Goal: Task Accomplishment & Management: Manage account settings

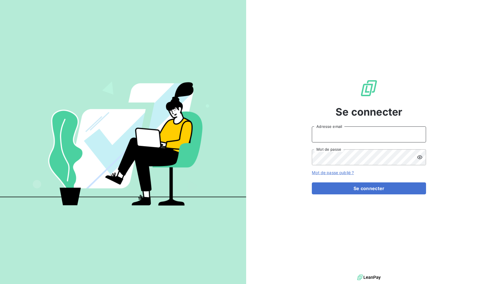
click at [398, 136] on input "Adresse email" at bounding box center [369, 135] width 114 height 16
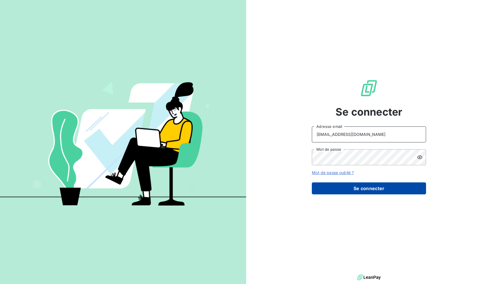
type input "RECOUVREMENT@ADAPTEL.FR"
click at [396, 190] on button "Se connecter" at bounding box center [369, 189] width 114 height 12
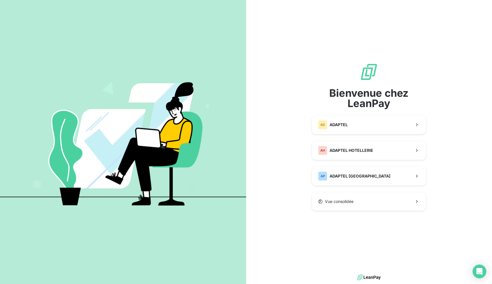
click at [384, 113] on div "Bienvenue chez LeanPay AD ADAPTEL AH ADAPTEL HOTELLERIE AP ADAPTEL PARIS Vue co…" at bounding box center [369, 137] width 114 height 148
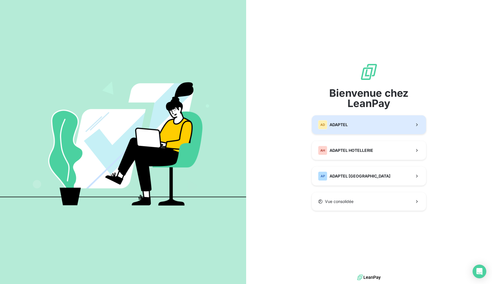
click at [381, 121] on button "AD ADAPTEL" at bounding box center [369, 124] width 114 height 19
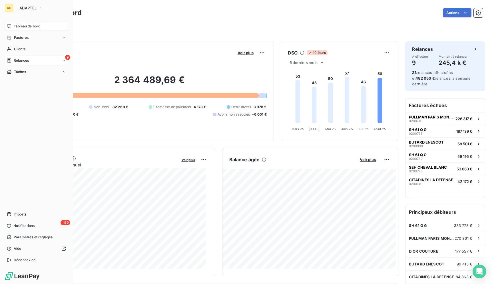
click at [11, 59] on icon at bounding box center [9, 60] width 5 height 5
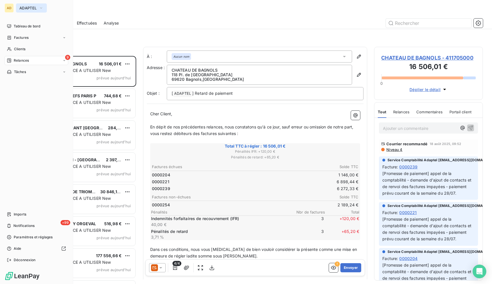
click at [26, 12] on button "ADAPTEL" at bounding box center [31, 7] width 31 height 9
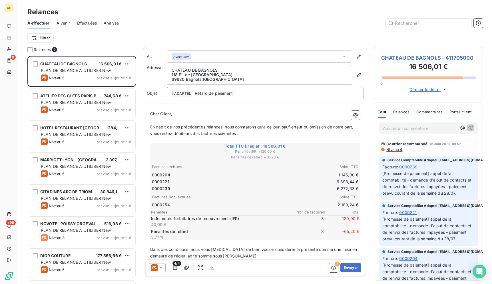
click at [373, 18] on div "À effectuer À venir Effectuées Analyse" at bounding box center [255, 23] width 474 height 12
click at [163, 266] on icon at bounding box center [161, 268] width 6 height 6
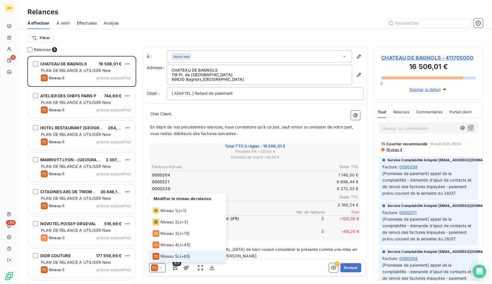
click at [184, 258] on span "J+65 )" at bounding box center [184, 257] width 11 height 6
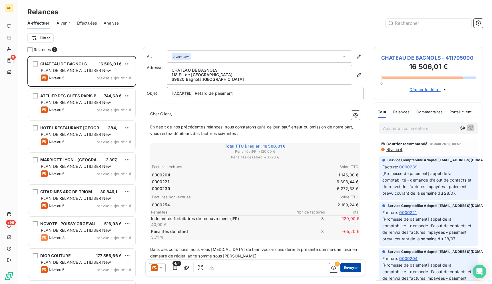
click at [354, 266] on button "Envoyer" at bounding box center [351, 268] width 21 height 9
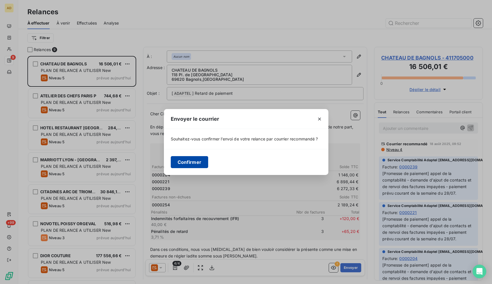
click at [187, 161] on button "Confirmer" at bounding box center [190, 162] width 38 height 12
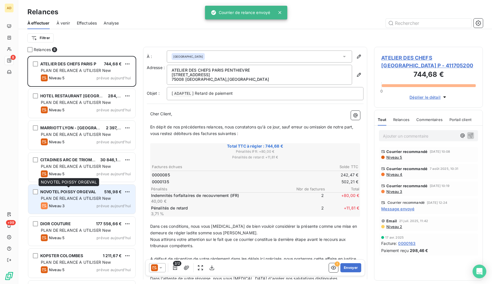
click at [87, 194] on span "NOVOTEL POISSY ORGEVAL" at bounding box center [68, 191] width 56 height 5
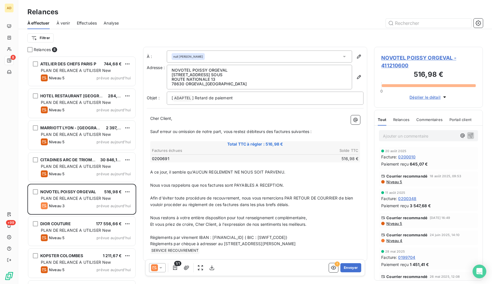
scroll to position [4, 0]
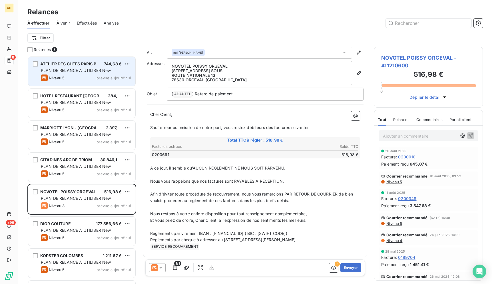
click at [42, 67] on div "ATELIER DES CHEFS PARIS P" at bounding box center [68, 64] width 56 height 6
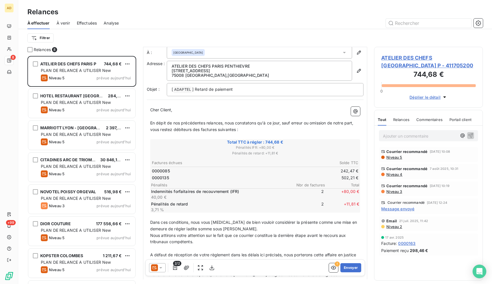
click at [139, 27] on div at bounding box center [305, 23] width 358 height 9
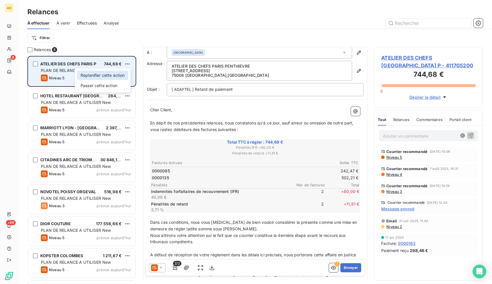
click at [111, 76] on div "Replanifier cette action" at bounding box center [102, 75] width 51 height 9
select select "7"
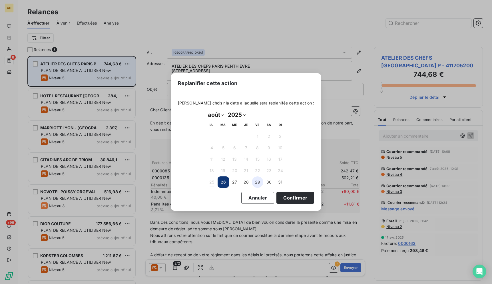
click at [255, 183] on button "29" at bounding box center [257, 182] width 11 height 11
click at [283, 202] on button "Confirmer" at bounding box center [296, 198] width 38 height 12
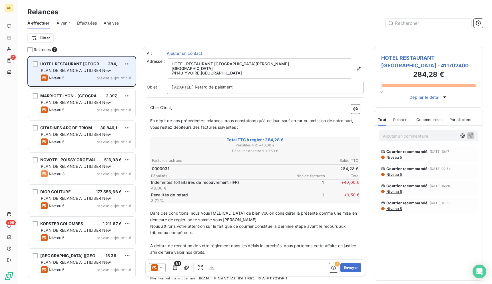
click at [303, 12] on div "Relances" at bounding box center [255, 12] width 474 height 10
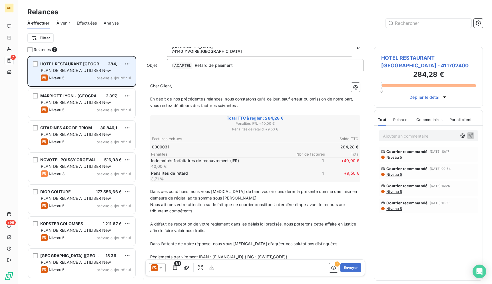
scroll to position [23, 0]
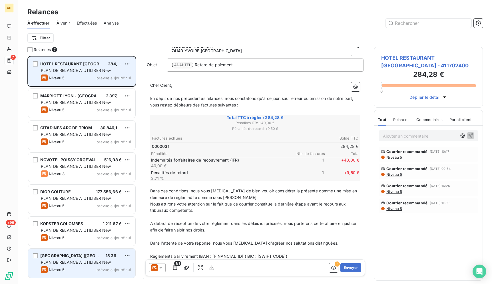
click at [59, 266] on div "HOTEL EIFFEL PETIT LOUVRE (HOTELIERE DU GR) 15 365,27 € PLAN DE RELANCE A UTILI…" at bounding box center [81, 263] width 107 height 29
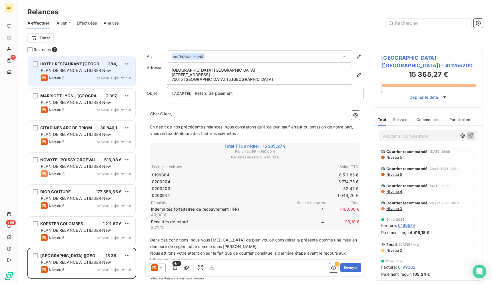
click at [159, 270] on icon at bounding box center [161, 268] width 6 height 6
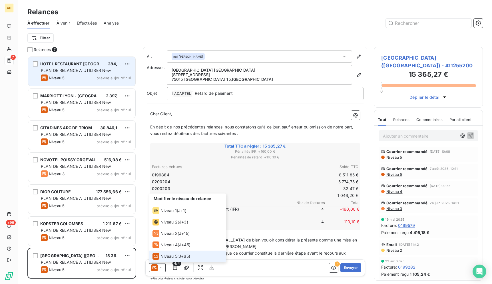
click at [160, 258] on div "Niveau 5" at bounding box center [165, 256] width 25 height 7
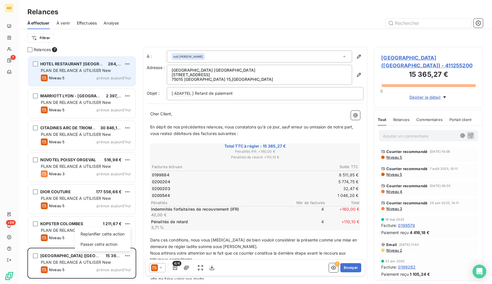
scroll to position [223, 104]
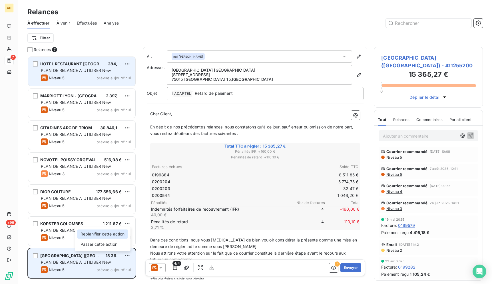
click at [115, 235] on div "Replanifier cette action" at bounding box center [102, 234] width 51 height 9
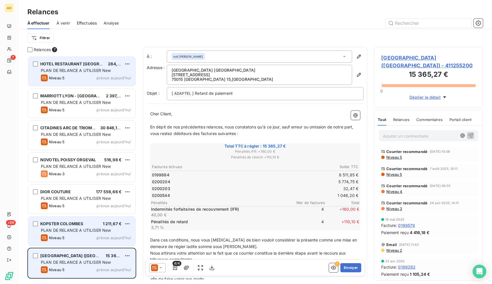
select select "7"
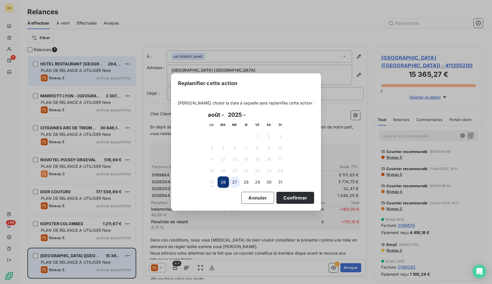
click at [239, 181] on button "27" at bounding box center [234, 182] width 11 height 11
click at [283, 199] on button "Confirmer" at bounding box center [296, 198] width 38 height 12
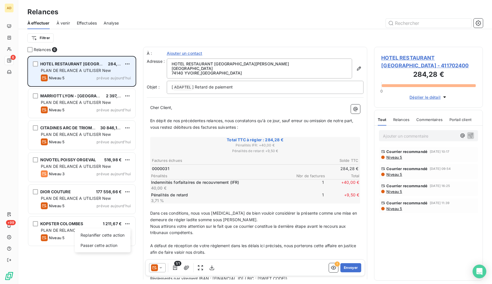
scroll to position [223, 104]
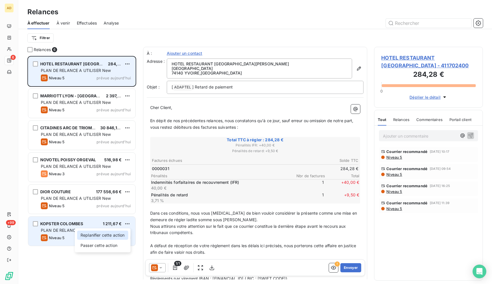
click at [105, 235] on div "Replanifier cette action" at bounding box center [102, 235] width 51 height 9
select select "7"
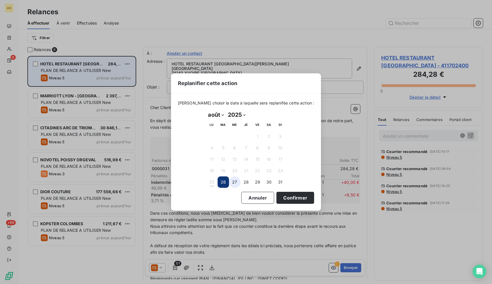
click at [237, 181] on button "27" at bounding box center [234, 182] width 11 height 11
click at [282, 199] on button "Confirmer" at bounding box center [296, 198] width 38 height 12
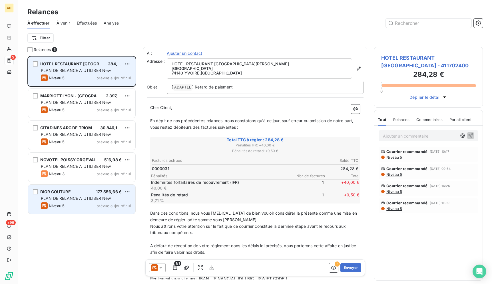
click at [99, 203] on div "Niveau 5 prévue aujourd’hui" at bounding box center [86, 206] width 90 height 7
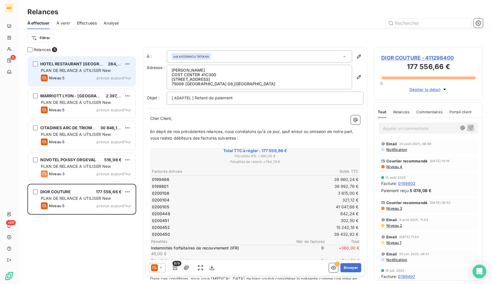
click at [163, 269] on icon at bounding box center [161, 268] width 6 height 6
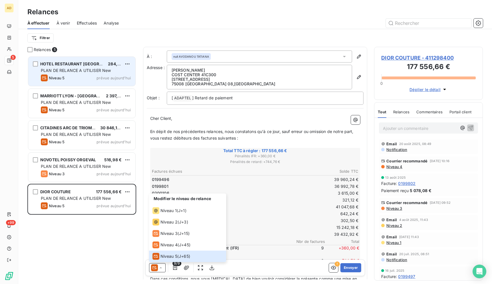
click at [115, 248] on div "HOTEL RESTAURANT LE JULES 284,28 € PLAN DE RELANCE A UTILISER New Niveau 5 prév…" at bounding box center [81, 170] width 109 height 228
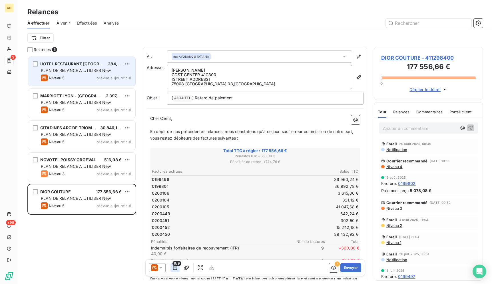
click at [172, 265] on button "button" at bounding box center [175, 268] width 9 height 9
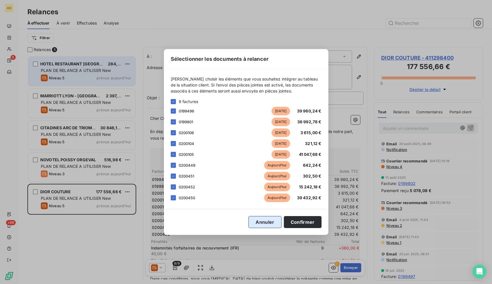
click at [279, 219] on button "Annuler" at bounding box center [265, 222] width 33 height 12
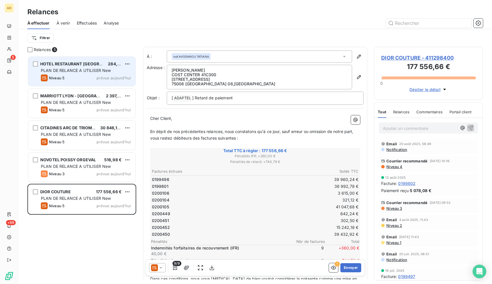
click at [153, 272] on div at bounding box center [157, 268] width 17 height 9
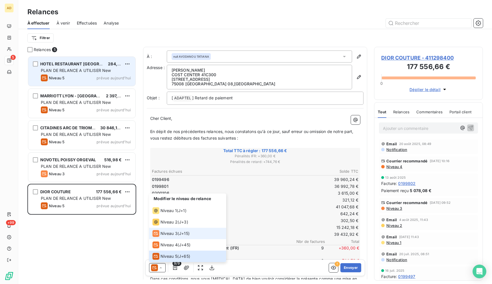
click at [164, 231] on span "Niveau 3" at bounding box center [169, 234] width 17 height 6
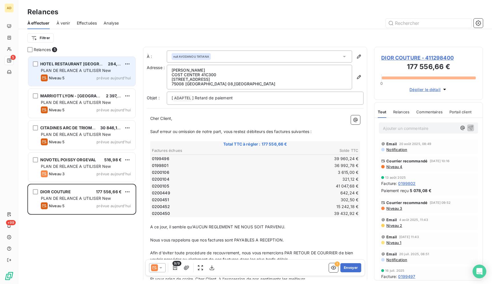
click at [160, 268] on icon at bounding box center [161, 268] width 6 height 6
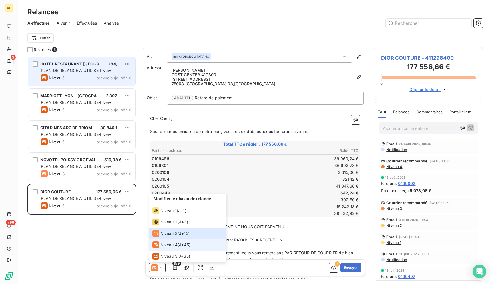
click at [158, 244] on icon at bounding box center [156, 245] width 7 height 7
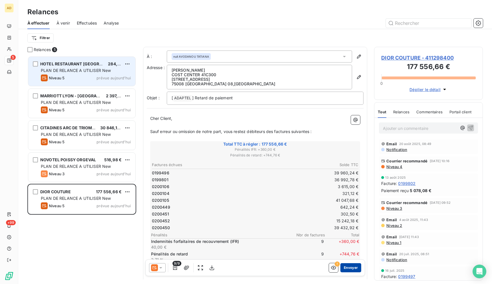
click at [341, 270] on button "Envoyer" at bounding box center [351, 268] width 21 height 9
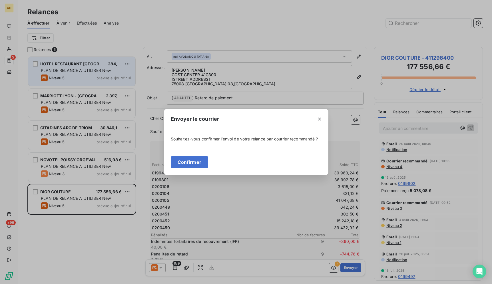
click at [201, 171] on div "Confirmer" at bounding box center [246, 162] width 165 height 26
click at [191, 162] on button "Confirmer" at bounding box center [190, 162] width 38 height 12
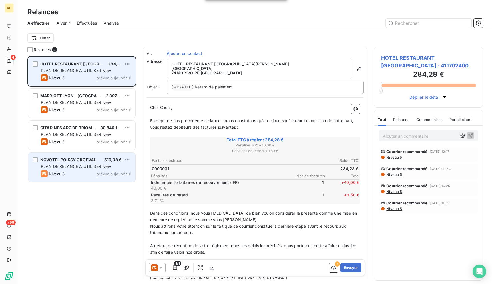
click at [79, 154] on div "NOVOTEL POISSY ORGEVAL 516,98 € PLAN DE RELANCE A UTILISER New Niveau 3 prévue …" at bounding box center [81, 167] width 107 height 29
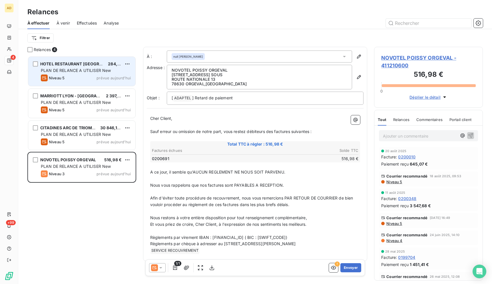
click at [158, 268] on icon at bounding box center [161, 268] width 6 height 6
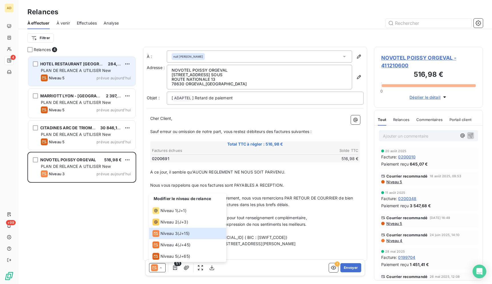
click at [117, 231] on div "HOTEL RESTAURANT LE JULES 284,28 € PLAN DE RELANCE A UTILISER New Niveau 5 prév…" at bounding box center [81, 170] width 109 height 228
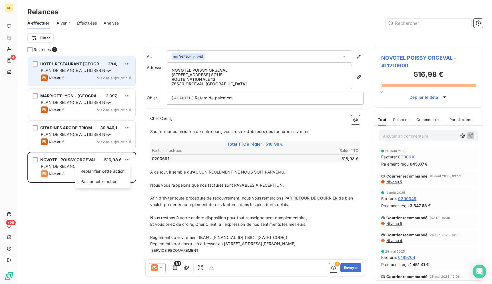
scroll to position [223, 104]
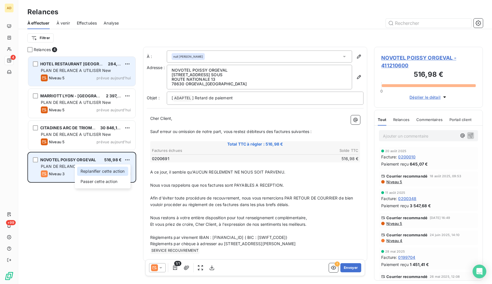
click at [121, 171] on div "Replanifier cette action" at bounding box center [102, 171] width 51 height 9
select select "7"
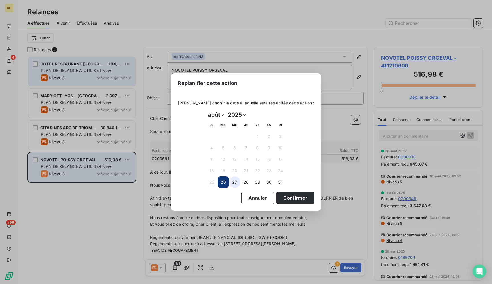
click at [232, 183] on button "27" at bounding box center [234, 182] width 11 height 11
click at [277, 197] on button "Confirmer" at bounding box center [296, 198] width 38 height 12
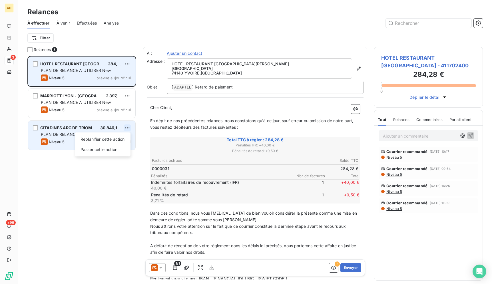
scroll to position [223, 104]
click at [127, 141] on div "Replanifier cette action" at bounding box center [102, 139] width 51 height 9
select select "7"
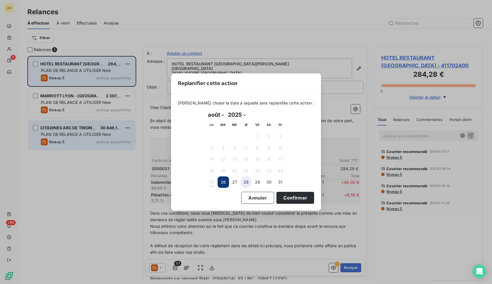
drag, startPoint x: 235, startPoint y: 184, endPoint x: 249, endPoint y: 187, distance: 13.5
click at [235, 183] on button "27" at bounding box center [234, 182] width 11 height 11
click at [294, 205] on div "Veuillez choisir la date à laquelle sera replanifée cette action : août 2025 Mo…" at bounding box center [246, 151] width 150 height 117
click at [285, 197] on button "Confirmer" at bounding box center [296, 198] width 38 height 12
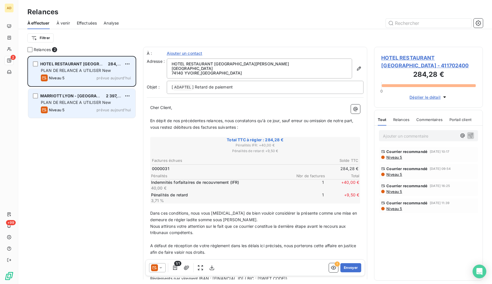
click at [92, 97] on span "MARRIOTT LYON - LE ZUCCA" at bounding box center [80, 95] width 80 height 5
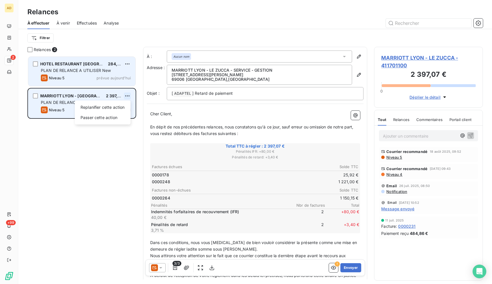
scroll to position [223, 104]
click at [125, 103] on div "Replanifier cette action Passer cette action" at bounding box center [103, 113] width 56 height 24
drag, startPoint x: 117, startPoint y: 105, endPoint x: 107, endPoint y: 101, distance: 10.8
click at [107, 101] on div "Replanifier cette action Passer cette action" at bounding box center [103, 113] width 56 height 24
click at [114, 109] on div "Replanifier cette action" at bounding box center [102, 107] width 51 height 9
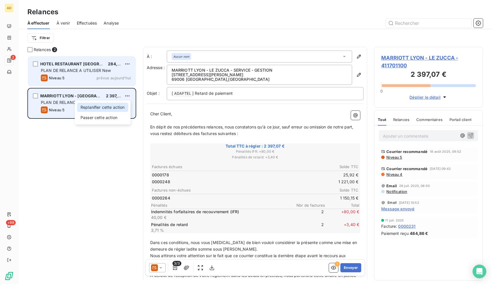
select select "7"
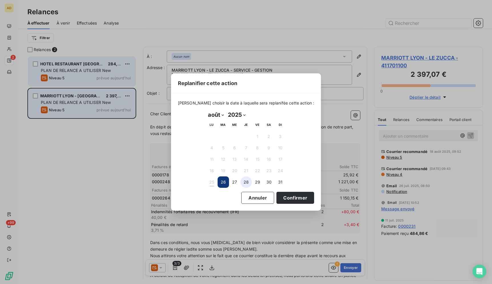
drag, startPoint x: 241, startPoint y: 183, endPoint x: 249, endPoint y: 186, distance: 9.0
click at [245, 182] on button "28" at bounding box center [246, 182] width 11 height 11
click at [277, 200] on button "Confirmer" at bounding box center [296, 198] width 38 height 12
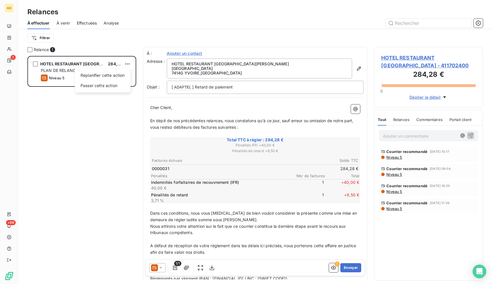
scroll to position [223, 104]
click at [128, 76] on div "Replanifier cette action" at bounding box center [102, 75] width 51 height 9
select select "7"
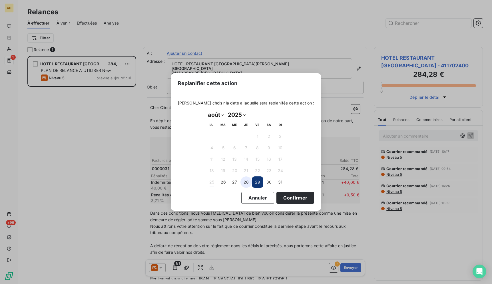
click at [245, 182] on button "28" at bounding box center [246, 182] width 11 height 11
click at [277, 199] on button "Confirmer" at bounding box center [296, 198] width 38 height 12
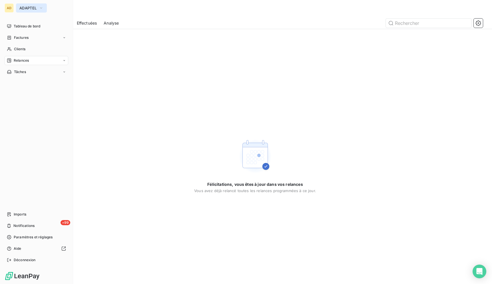
click at [20, 9] on span "ADAPTEL" at bounding box center [27, 8] width 17 height 5
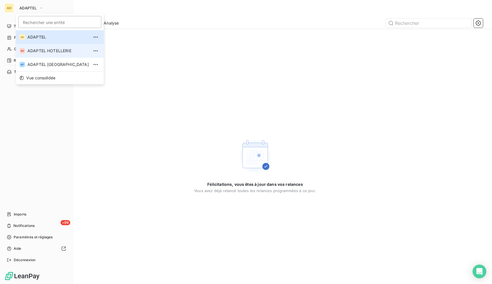
click at [30, 52] on span "ADAPTEL HOTELLERIE" at bounding box center [57, 51] width 61 height 6
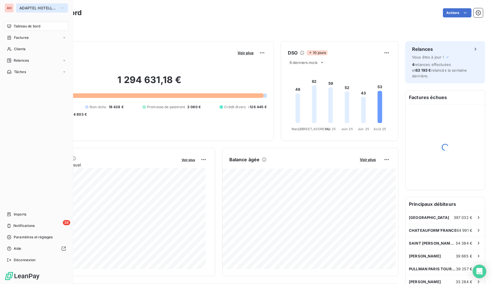
click at [28, 8] on span "ADAPTEL HOTELLERIE" at bounding box center [38, 8] width 38 height 5
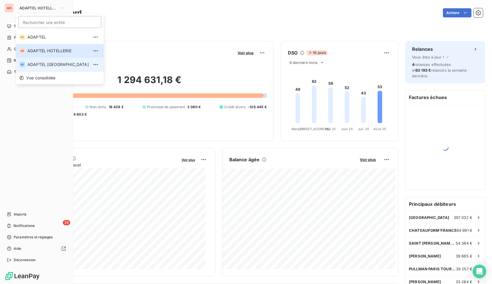
click at [57, 69] on li "AP ADAPTEL PARIS" at bounding box center [60, 65] width 88 height 14
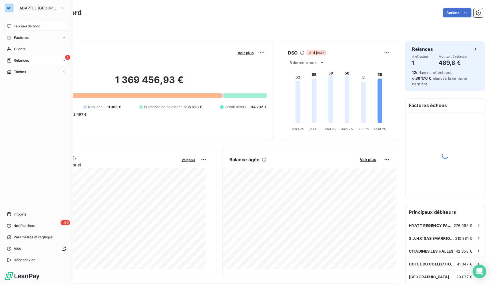
click at [7, 61] on div "1 Relances" at bounding box center [37, 60] width 64 height 9
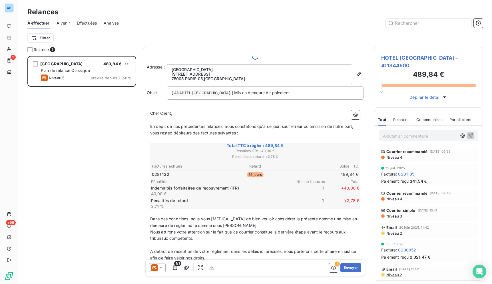
scroll to position [223, 104]
click at [163, 270] on icon at bounding box center [161, 268] width 6 height 6
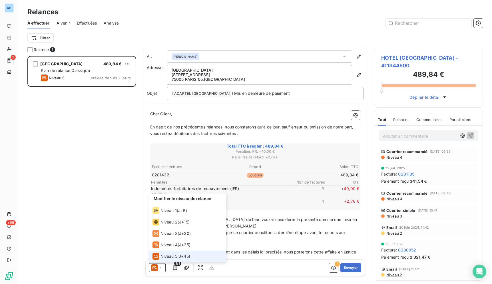
click at [166, 260] on li "Niveau 5 ( J+45 )" at bounding box center [187, 256] width 77 height 11
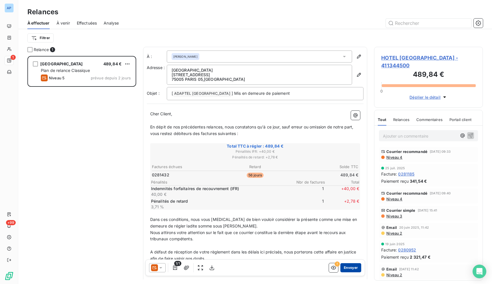
click at [346, 269] on button "Envoyer" at bounding box center [351, 268] width 21 height 9
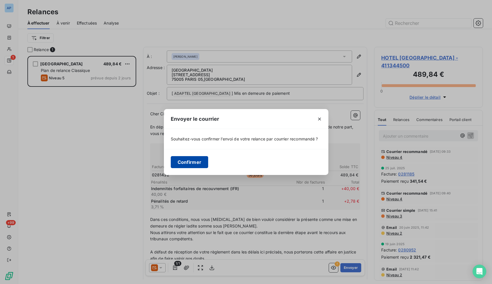
click at [195, 167] on button "Confirmer" at bounding box center [190, 162] width 38 height 12
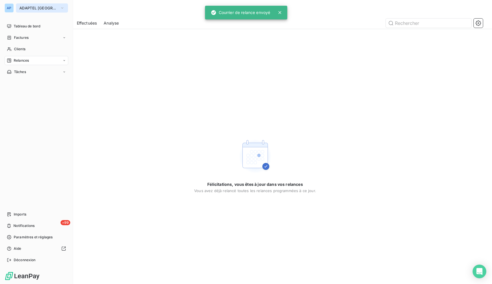
click at [21, 5] on button "ADAPTEL [GEOGRAPHIC_DATA]" at bounding box center [42, 7] width 52 height 9
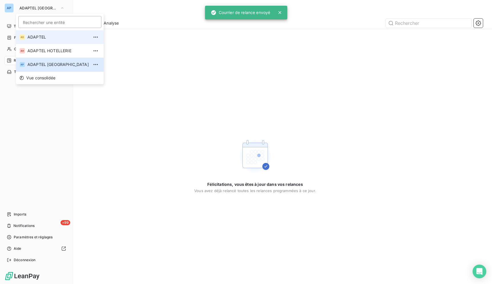
click at [35, 41] on li "AD ADAPTEL" at bounding box center [60, 37] width 88 height 14
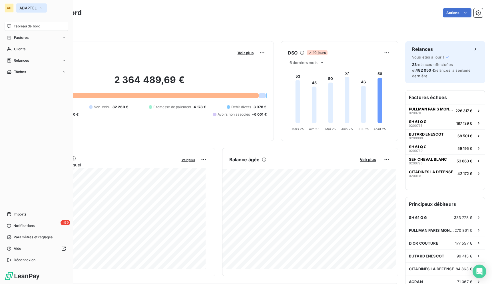
click at [31, 9] on span "ADAPTEL" at bounding box center [27, 8] width 17 height 5
click at [7, 47] on div "Clients" at bounding box center [37, 49] width 64 height 9
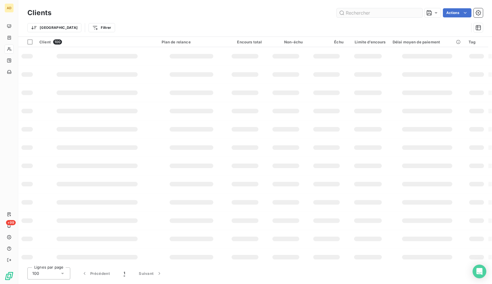
click at [379, 12] on input "text" at bounding box center [380, 12] width 86 height 9
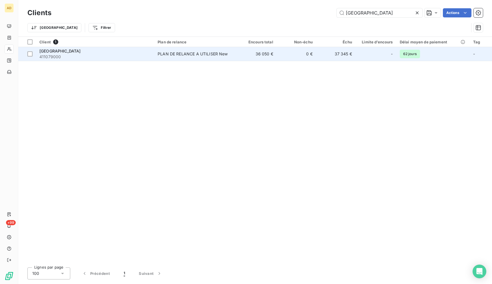
type input "HOTEL FOREST HILL"
click at [324, 58] on td "37 345 €" at bounding box center [335, 54] width 39 height 14
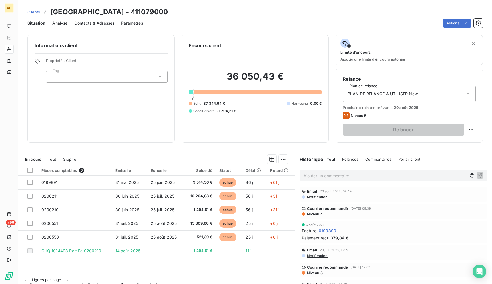
click at [289, 17] on div "Situation Analyse Contacts & Adresses Paramètres Actions" at bounding box center [255, 23] width 474 height 12
click at [34, 145] on div "Informations client Propriétés Client Tag Encours client 36 050,43 € 0 Échu 37 …" at bounding box center [255, 157] width 474 height 253
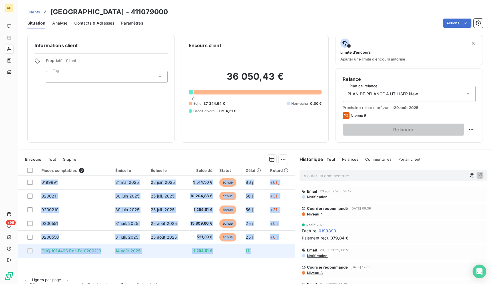
drag, startPoint x: 47, startPoint y: 8, endPoint x: 285, endPoint y: 256, distance: 343.8
click at [285, 256] on div "Clients HOTEL FOREST HILL - 411079000 Situation Analyse Contacts & Adresses Par…" at bounding box center [255, 142] width 474 height 284
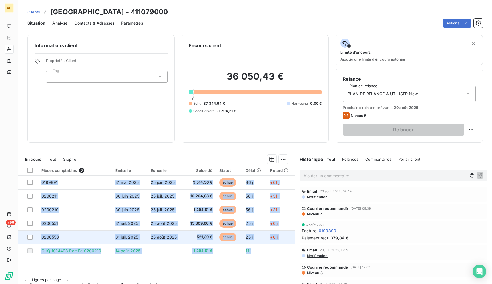
copy tbody "0199891 31 mai 2025 25 juin 2025 9 514,56 € échue 86 j +61 j 0200211 30 juin 20…"
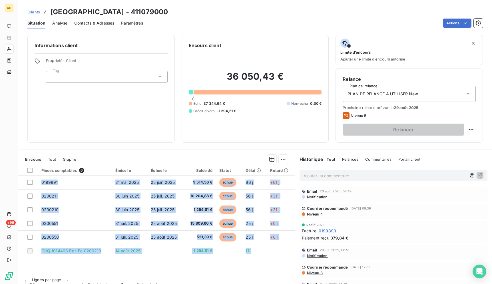
click at [288, 10] on div "Clients HOTEL FOREST HILL - 411079000" at bounding box center [255, 12] width 474 height 10
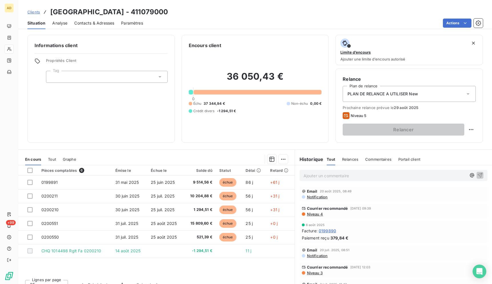
drag, startPoint x: 91, startPoint y: 21, endPoint x: 113, endPoint y: 24, distance: 22.8
click at [91, 21] on span "Contacts & Adresses" at bounding box center [94, 23] width 40 height 6
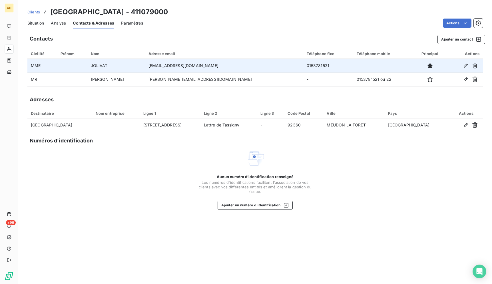
drag, startPoint x: 224, startPoint y: 67, endPoint x: 170, endPoint y: 67, distance: 53.7
click at [170, 67] on td "cjolivat@foresthill-hotels.com" at bounding box center [224, 66] width 158 height 14
drag, startPoint x: 170, startPoint y: 67, endPoint x: 177, endPoint y: 65, distance: 7.6
click at [167, 66] on td "cjolivat@foresthill-hotels.com" at bounding box center [224, 66] width 158 height 14
drag, startPoint x: 230, startPoint y: 65, endPoint x: 169, endPoint y: 65, distance: 61.4
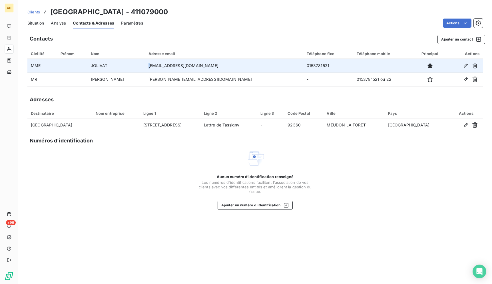
click at [169, 65] on td "cjolivat@foresthill-hotels.com" at bounding box center [224, 66] width 158 height 14
copy td "cjolivat@foresthill-hotels.com"
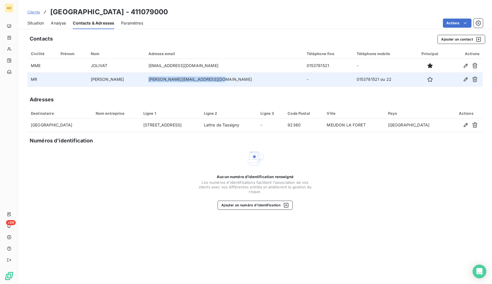
drag, startPoint x: 229, startPoint y: 79, endPoint x: 167, endPoint y: 81, distance: 62.0
click at [167, 81] on td "didier.bertrand@forest-hill.com" at bounding box center [224, 80] width 158 height 14
copy td "didier.bertrand@forest-hill.com"
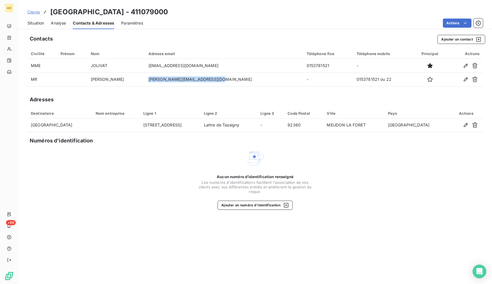
click at [33, 27] on div "Situation" at bounding box center [35, 23] width 17 height 12
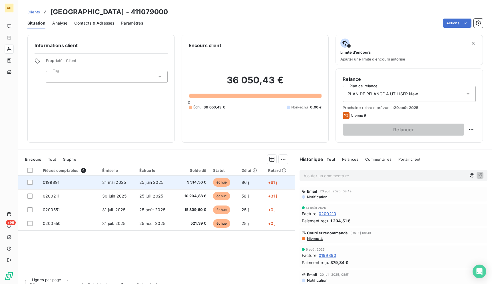
click at [185, 186] on td "9 514,56 €" at bounding box center [192, 183] width 35 height 14
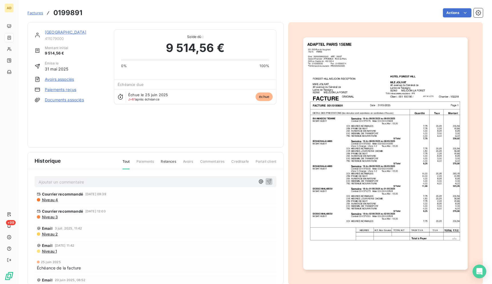
click at [390, 93] on img "button" at bounding box center [386, 153] width 164 height 233
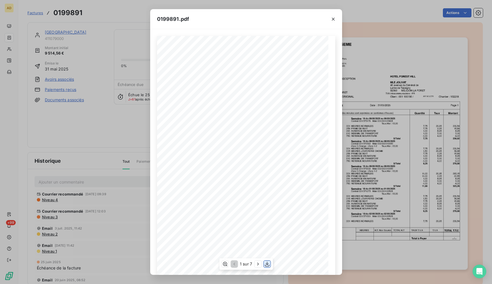
click at [266, 264] on icon "button" at bounding box center [267, 264] width 5 height 5
click at [334, 19] on icon "button" at bounding box center [333, 19] width 3 height 3
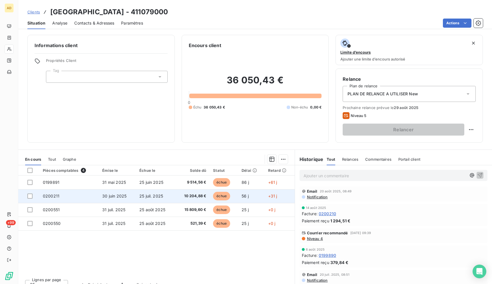
click at [160, 199] on td "25 juil. 2025" at bounding box center [155, 196] width 39 height 14
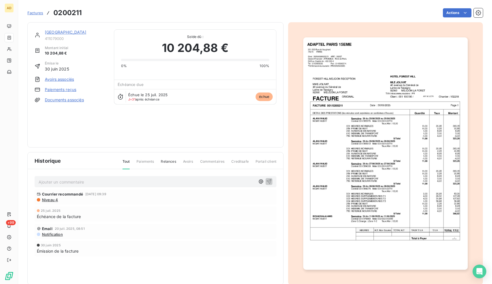
click at [368, 126] on img "button" at bounding box center [386, 153] width 164 height 233
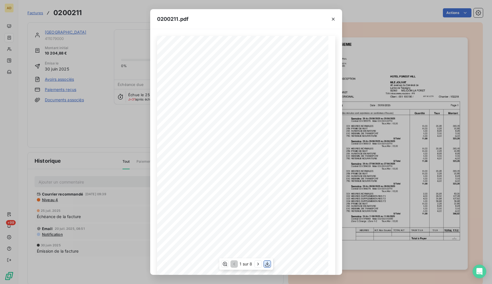
click at [268, 263] on icon "button" at bounding box center [268, 265] width 6 height 6
click at [331, 20] on icon "button" at bounding box center [334, 19] width 6 height 6
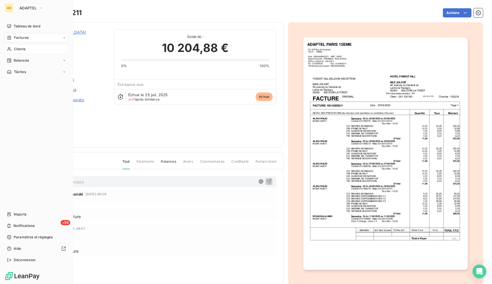
click at [11, 50] on icon at bounding box center [9, 49] width 5 height 5
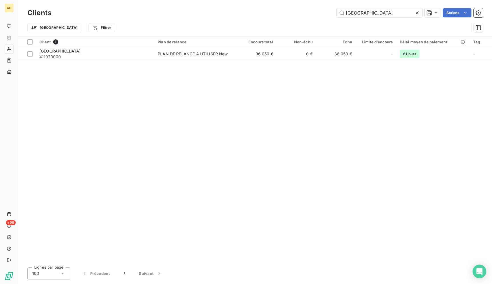
click at [418, 13] on icon at bounding box center [417, 12] width 3 height 3
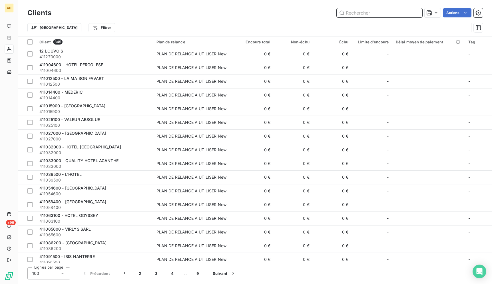
click at [398, 13] on input "text" at bounding box center [380, 12] width 86 height 9
paste input "CITADINES SAINT GERMAIN"
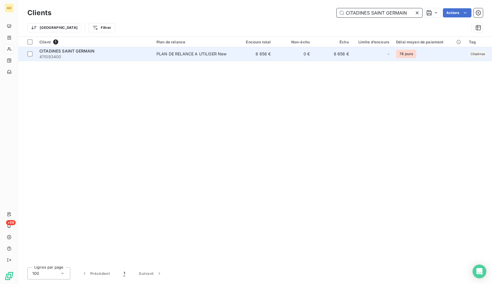
type input "CITADINES SAINT GERMAIN"
click at [312, 58] on td "0 €" at bounding box center [293, 54] width 39 height 14
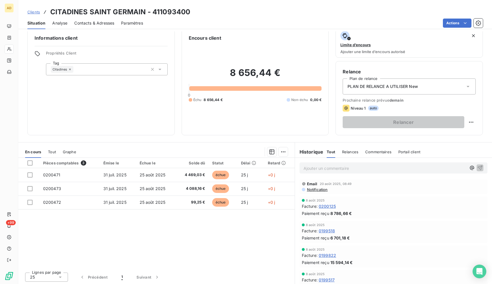
scroll to position [8, 0]
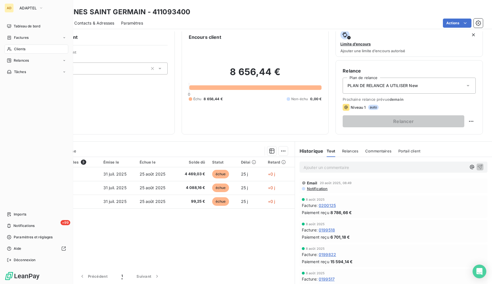
click at [15, 50] on span "Clients" at bounding box center [19, 49] width 11 height 5
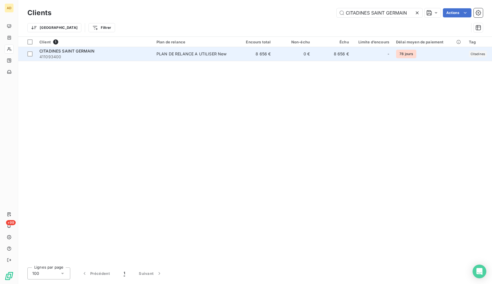
click at [339, 57] on td "8 656 €" at bounding box center [333, 54] width 39 height 14
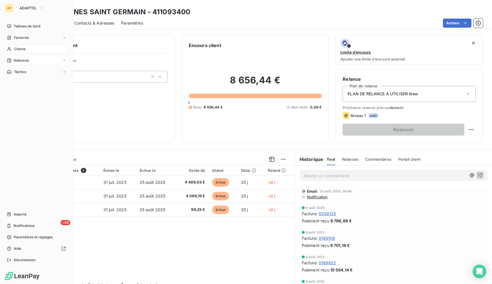
click at [11, 62] on icon at bounding box center [9, 60] width 5 height 5
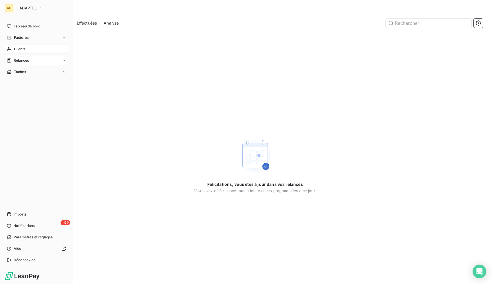
click at [10, 50] on icon at bounding box center [9, 49] width 5 height 5
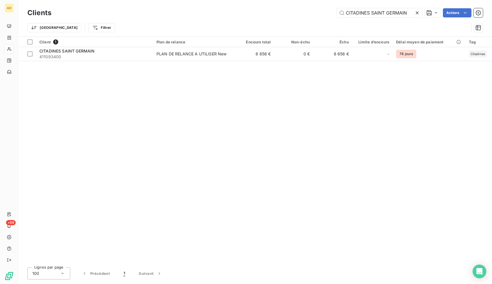
click at [420, 15] on div at bounding box center [419, 12] width 8 height 9
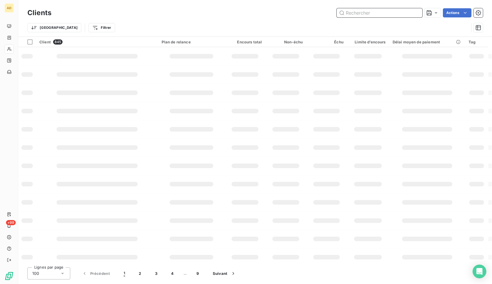
click at [400, 11] on input "text" at bounding box center [380, 12] width 86 height 9
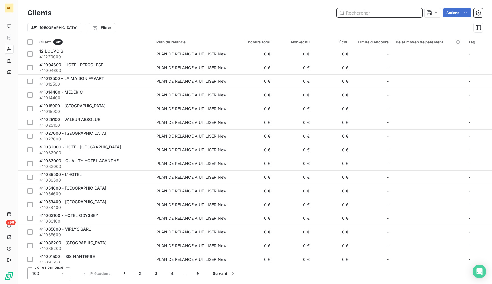
click at [400, 11] on input "text" at bounding box center [380, 12] width 86 height 9
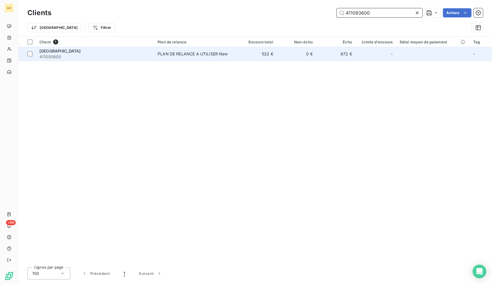
type input "411093600"
click at [346, 57] on td "672 €" at bounding box center [335, 54] width 39 height 14
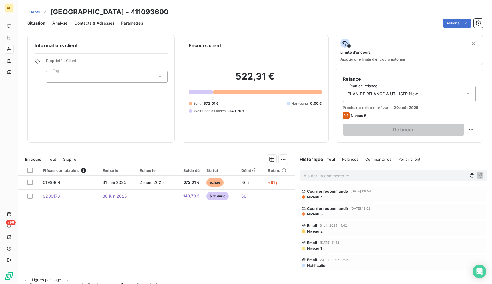
drag, startPoint x: 47, startPoint y: 10, endPoint x: 365, endPoint y: 252, distance: 399.5
click at [365, 252] on div "Clients HOTEL DE FRANCE BOULOGNE - 411093600 Situation Analyse Contacts & Adres…" at bounding box center [255, 142] width 474 height 284
click at [123, 243] on div "Pièces comptables 2 Émise le Échue le Solde dû Statut Délai Retard 0199864 31 m…" at bounding box center [156, 220] width 277 height 110
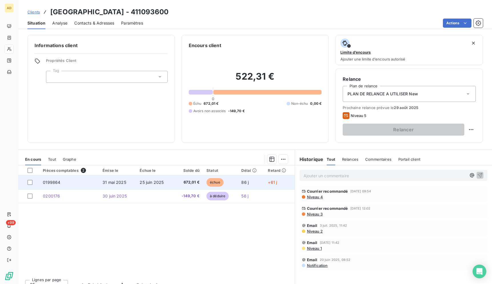
click at [166, 183] on td "25 juin 2025" at bounding box center [154, 183] width 37 height 14
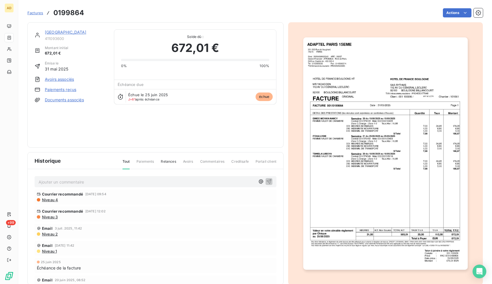
click at [374, 187] on img "button" at bounding box center [386, 153] width 164 height 233
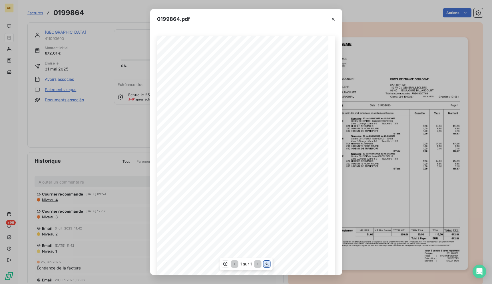
click at [266, 264] on icon "button" at bounding box center [267, 264] width 5 height 5
click at [266, 263] on icon "button" at bounding box center [267, 265] width 6 height 6
click at [332, 17] on icon "button" at bounding box center [334, 19] width 6 height 6
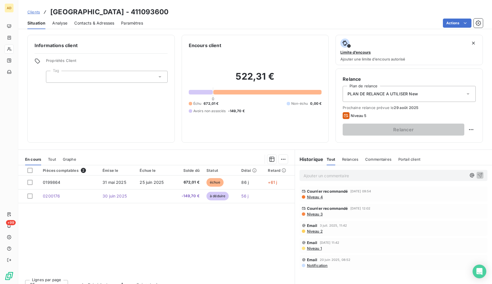
click at [84, 27] on div "Contacts & Adresses" at bounding box center [94, 23] width 40 height 12
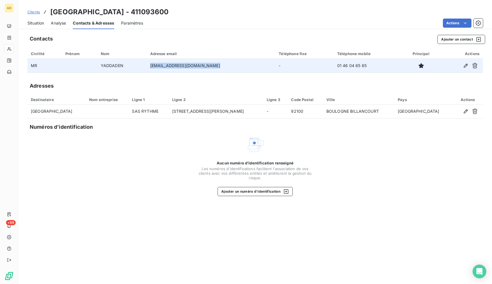
drag, startPoint x: 223, startPoint y: 68, endPoint x: 154, endPoint y: 65, distance: 69.2
click at [154, 65] on td "resa.hoteldefrance@gmail.com" at bounding box center [211, 66] width 129 height 14
copy td "resa.hoteldefrance@gmail.com"
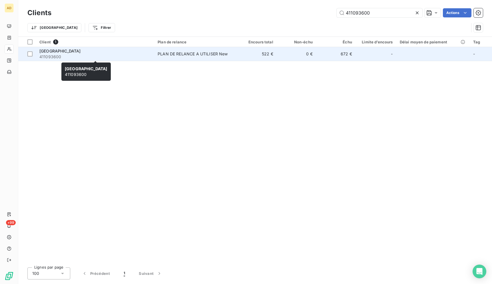
click at [54, 53] on div "HOTEL DE FRANCE BOULOGNE" at bounding box center [94, 51] width 111 height 6
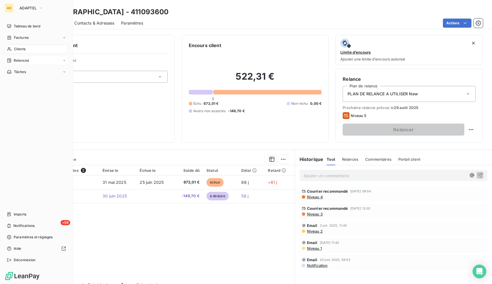
click at [10, 47] on div "Clients" at bounding box center [37, 49] width 64 height 9
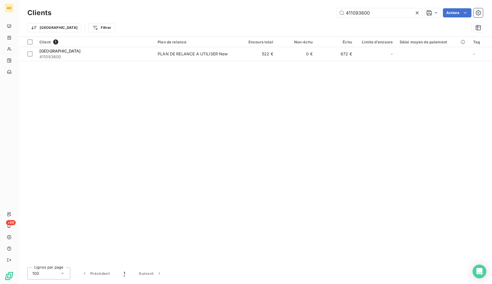
click at [416, 13] on icon at bounding box center [418, 13] width 6 height 6
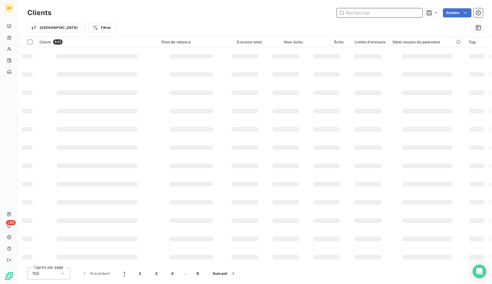
click at [407, 15] on input "text" at bounding box center [380, 12] width 86 height 9
click at [406, 14] on input "text" at bounding box center [380, 12] width 86 height 9
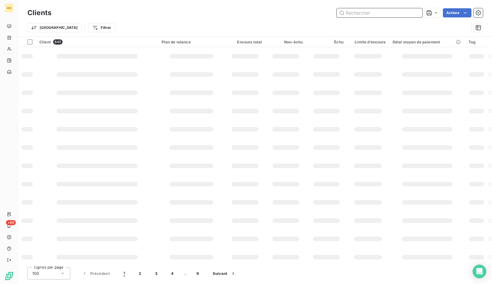
click at [406, 14] on input "text" at bounding box center [380, 12] width 86 height 9
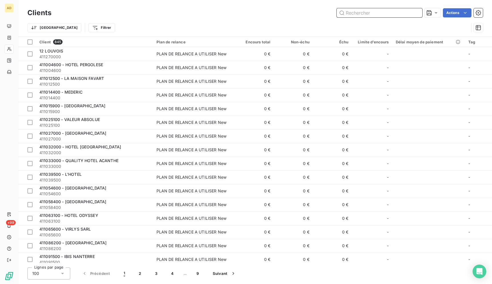
click at [406, 14] on input "text" at bounding box center [380, 12] width 86 height 9
paste input "IBIS BERCY VILLAGE"
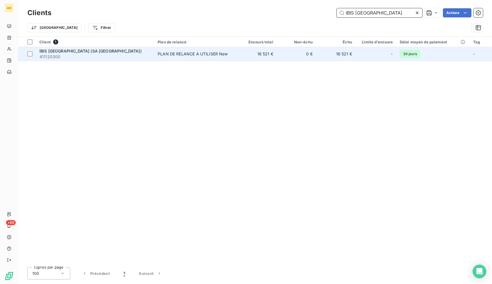
type input "IBIS BERCY VILLAGE"
click at [315, 53] on td "0 €" at bounding box center [296, 54] width 39 height 14
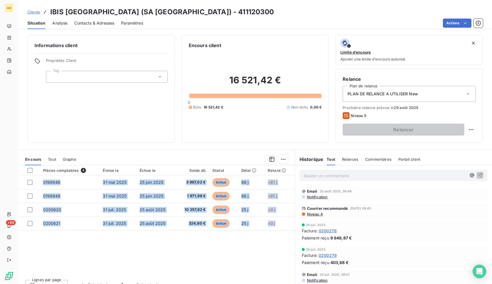
drag, startPoint x: 52, startPoint y: 11, endPoint x: 282, endPoint y: 234, distance: 320.7
click at [282, 234] on div "Clients IBIS BERCY VILLAGE (SA PRADOTEL) - 411120300 Situation Analyse Contacts…" at bounding box center [255, 142] width 474 height 284
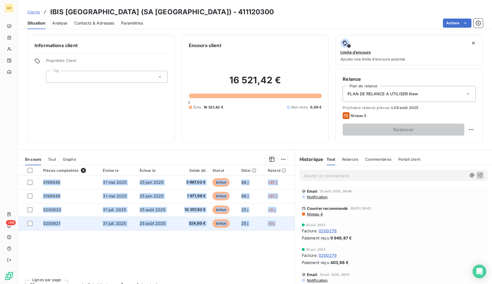
copy tbody "0199948 31 mai 2025 25 juin 2025 3 967,02 € échue 86 j +61 j 0199949 31 mai 202…"
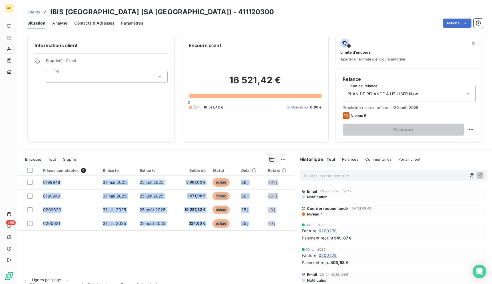
click at [290, 23] on div "Actions" at bounding box center [316, 23] width 333 height 9
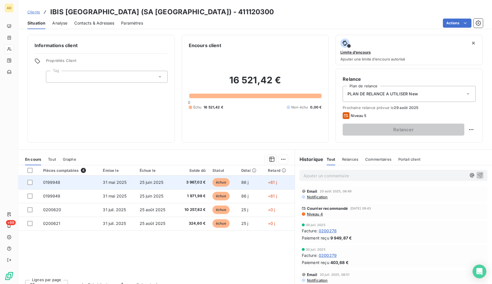
click at [181, 181] on span "3 967,02 €" at bounding box center [192, 183] width 27 height 6
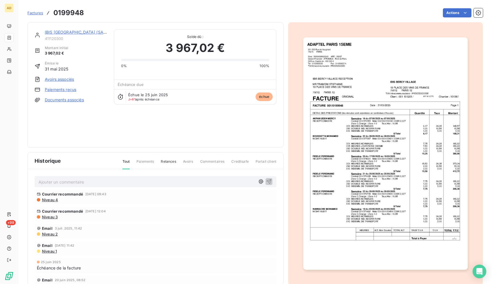
click at [358, 189] on img "button" at bounding box center [386, 153] width 164 height 233
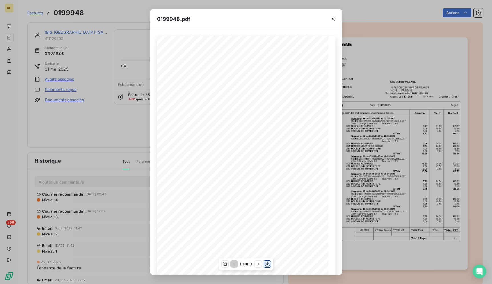
click at [266, 262] on icon "button" at bounding box center [268, 265] width 6 height 6
click at [334, 22] on button "button" at bounding box center [333, 19] width 9 height 9
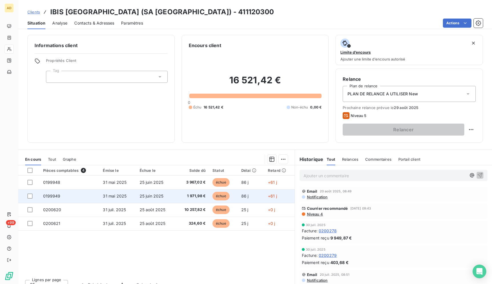
click at [185, 197] on span "1 971,98 €" at bounding box center [192, 196] width 27 height 6
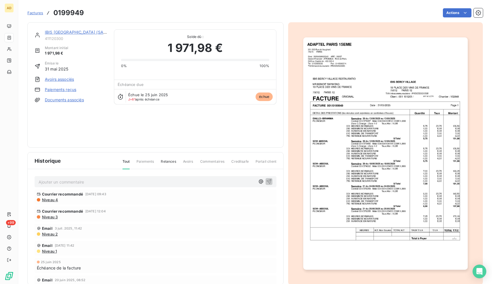
click at [409, 153] on img "button" at bounding box center [386, 153] width 164 height 233
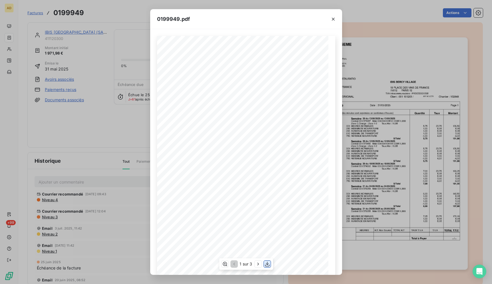
click at [268, 263] on icon "button" at bounding box center [267, 264] width 5 height 5
click at [331, 17] on icon "button" at bounding box center [334, 19] width 6 height 6
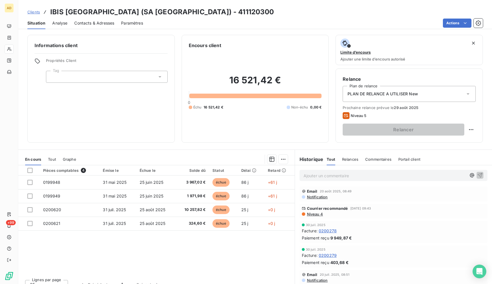
click at [92, 26] on span "Contacts & Adresses" at bounding box center [94, 23] width 40 height 6
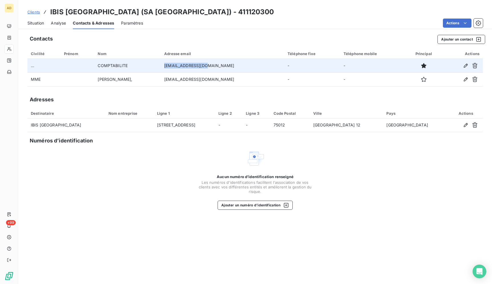
drag, startPoint x: 235, startPoint y: 65, endPoint x: 192, endPoint y: 65, distance: 42.3
click at [191, 65] on td "h1743-hr@accor.com" at bounding box center [222, 66] width 123 height 14
copy td "h1743-hr@accor.com"
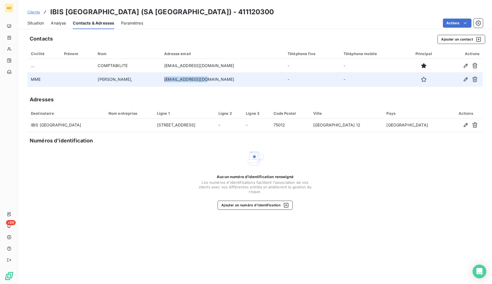
drag, startPoint x: 238, startPoint y: 82, endPoint x: 191, endPoint y: 80, distance: 47.2
click at [191, 80] on td "h1743-gm@accor.com" at bounding box center [222, 80] width 123 height 14
copy td "h1743-gm@accor.com"
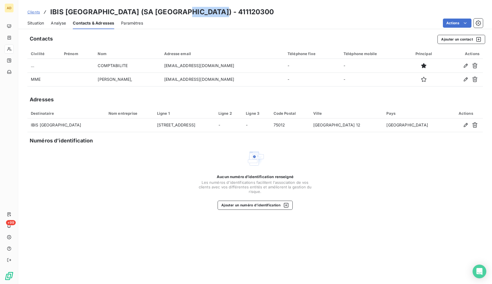
drag, startPoint x: 217, startPoint y: 11, endPoint x: 181, endPoint y: 12, distance: 35.4
click at [181, 12] on h3 "IBIS BERCY VILLAGE (SA PRADOTEL) - 411120300" at bounding box center [162, 12] width 224 height 10
copy h3 "411120300"
click at [33, 21] on span "Situation" at bounding box center [35, 23] width 17 height 6
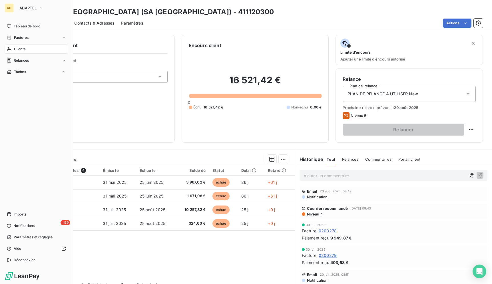
click at [13, 50] on div "Clients" at bounding box center [37, 49] width 64 height 9
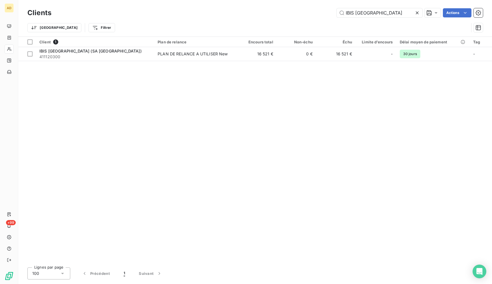
click at [419, 13] on icon at bounding box center [418, 13] width 6 height 6
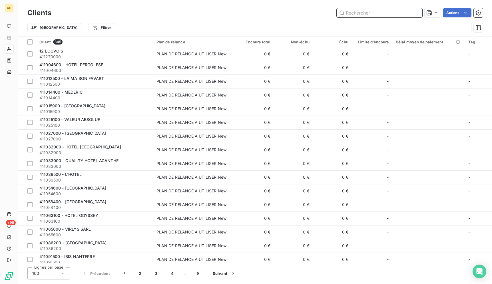
click at [388, 11] on input "text" at bounding box center [380, 12] width 86 height 9
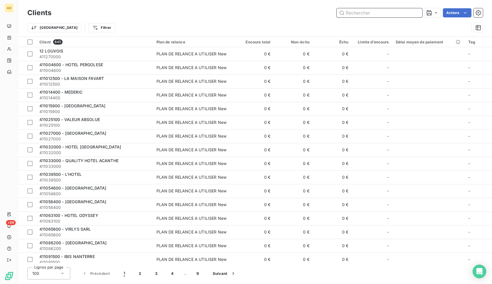
click at [388, 11] on input "text" at bounding box center [380, 12] width 86 height 9
paste input "PULLMAN PARIS MONTPARNASSE"
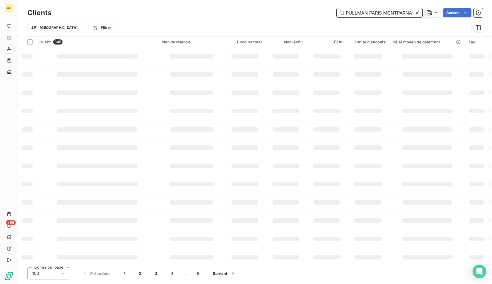
scroll to position [0, 8]
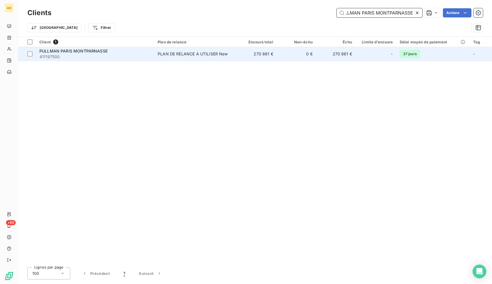
type input "PULLMAN PARIS MONTPARNASSE"
click at [256, 55] on td "270 861 €" at bounding box center [256, 54] width 39 height 14
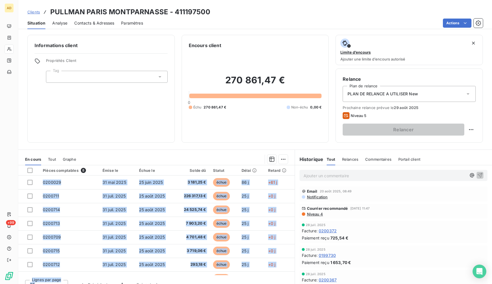
drag, startPoint x: 48, startPoint y: 11, endPoint x: 292, endPoint y: 284, distance: 365.8
click at [292, 284] on div "Clients PULLMAN PARIS MONTPARNASSE - 411197500 Situation Analyse Contacts & Adr…" at bounding box center [255, 142] width 474 height 284
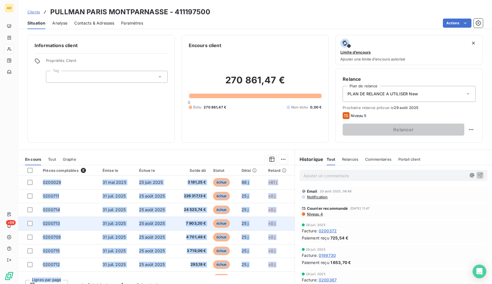
copy div "0200029 31 mai 2025 25 juin 2025 3 181,25 € échue 86 j +61 j 0200711 31 juil. 2…"
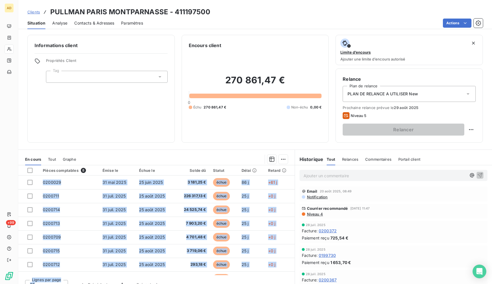
click at [234, 26] on div "Actions" at bounding box center [316, 23] width 333 height 9
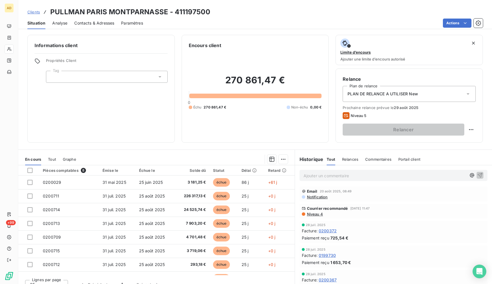
click at [94, 24] on span "Contacts & Adresses" at bounding box center [94, 23] width 40 height 6
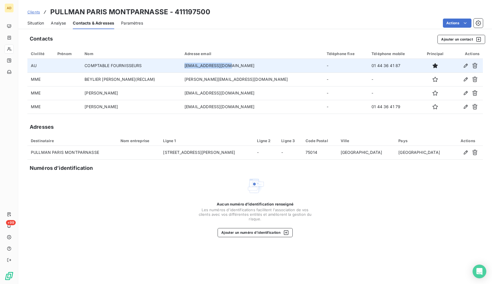
drag, startPoint x: 252, startPoint y: 66, endPoint x: 198, endPoint y: 63, distance: 54.1
click at [197, 63] on td "h8189-gl2@accor.com" at bounding box center [252, 66] width 142 height 14
copy td "h8189-gl2@accor.com"
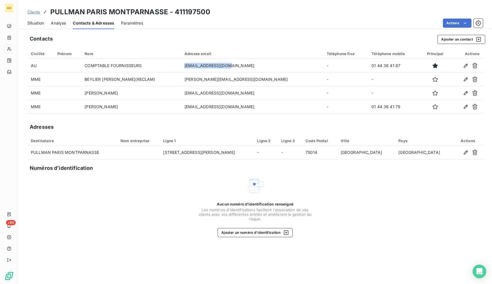
click at [35, 23] on span "Situation" at bounding box center [35, 23] width 17 height 6
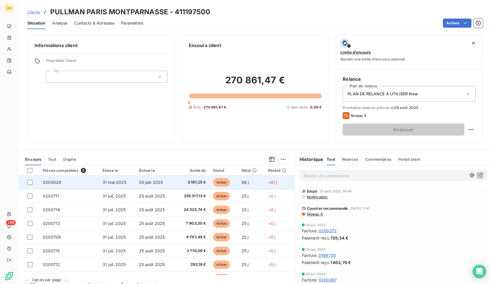
click at [185, 185] on span "3 181,25 €" at bounding box center [192, 183] width 28 height 6
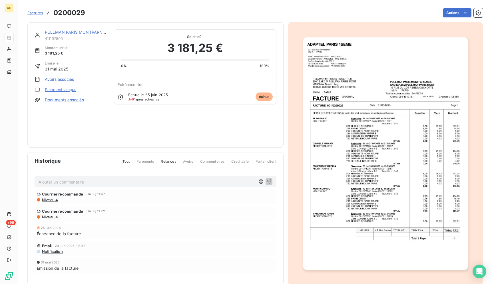
click at [381, 130] on img "button" at bounding box center [386, 153] width 164 height 233
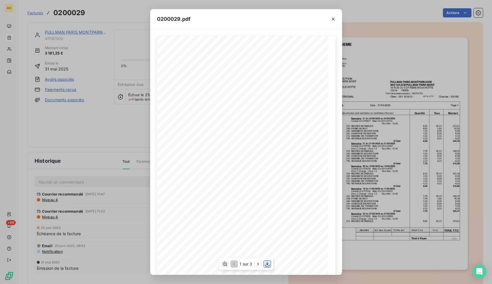
click at [270, 266] on button "button" at bounding box center [267, 264] width 7 height 7
click at [333, 19] on icon "button" at bounding box center [334, 19] width 6 height 6
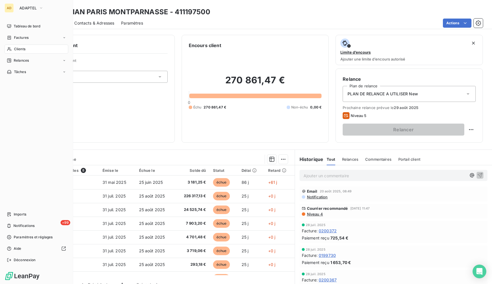
click at [12, 49] on div "Clients" at bounding box center [37, 49] width 64 height 9
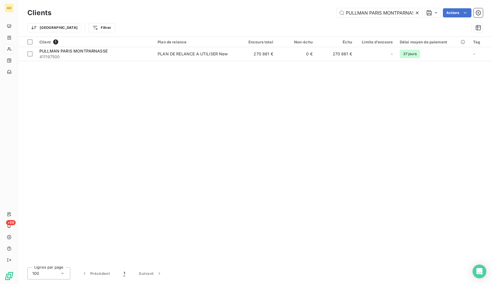
scroll to position [0, 8]
click at [418, 13] on icon at bounding box center [418, 13] width 6 height 6
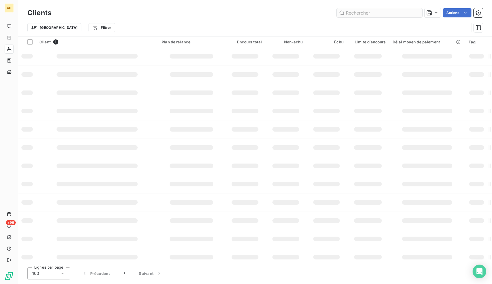
scroll to position [0, 0]
click at [394, 11] on input "text" at bounding box center [380, 12] width 86 height 9
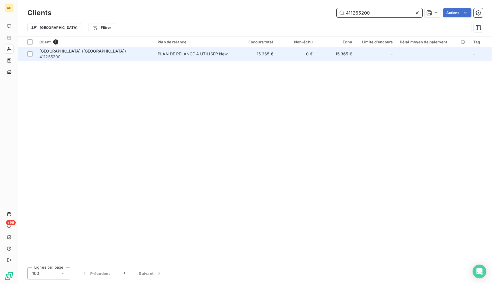
type input "411255200"
click at [273, 52] on td "15 365 €" at bounding box center [256, 54] width 39 height 14
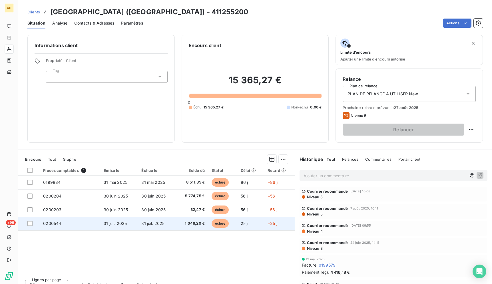
drag, startPoint x: 48, startPoint y: 11, endPoint x: 259, endPoint y: 217, distance: 294.9
click at [259, 217] on div "Clients HOTEL EIFFEL PETIT LOUVRE (HOTELIERE DU GR) - 411255200 Situation Analy…" at bounding box center [255, 142] width 474 height 284
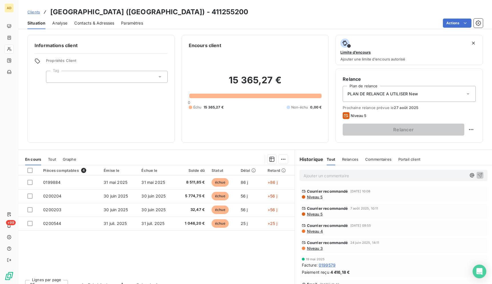
click at [191, 242] on div "Pièces comptables 4 Émise le Échue le Solde dû Statut Délai Retard 0199884 31 m…" at bounding box center [156, 220] width 277 height 110
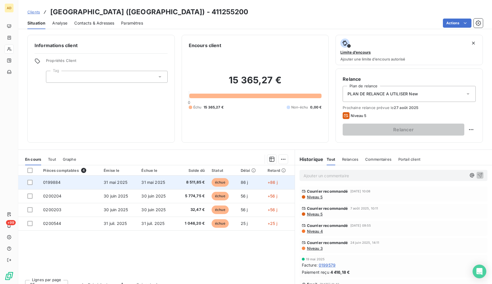
click at [177, 184] on td "8 511,85 €" at bounding box center [192, 183] width 32 height 14
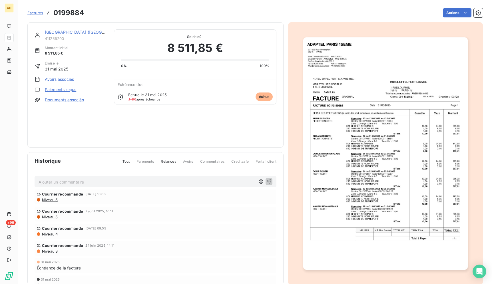
click at [419, 152] on img "button" at bounding box center [386, 153] width 164 height 233
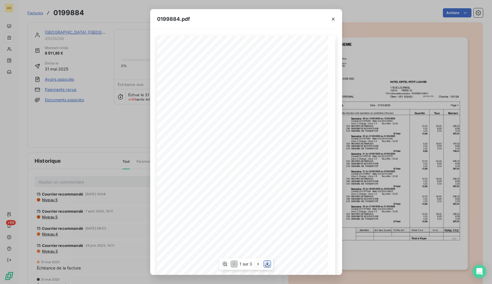
click at [267, 264] on icon "button" at bounding box center [268, 265] width 6 height 6
drag, startPoint x: 336, startPoint y: 22, endPoint x: 339, endPoint y: 23, distance: 4.0
click at [335, 22] on icon "button" at bounding box center [334, 19] width 6 height 6
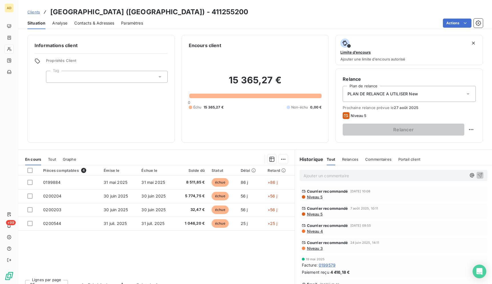
click at [89, 22] on span "Contacts & Adresses" at bounding box center [94, 23] width 40 height 6
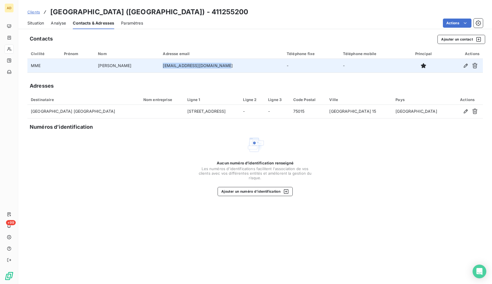
drag, startPoint x: 233, startPoint y: 65, endPoint x: 175, endPoint y: 64, distance: 57.7
click at [175, 64] on td "coralie.letellier@gmail.com" at bounding box center [221, 66] width 124 height 14
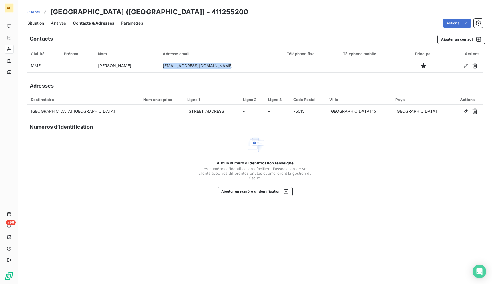
click at [40, 23] on span "Situation" at bounding box center [35, 23] width 17 height 6
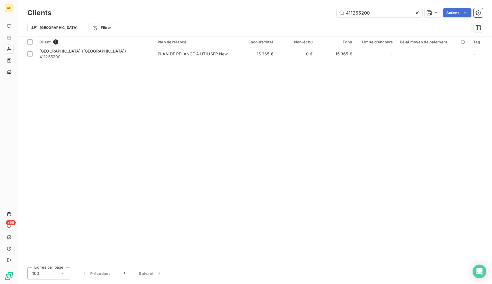
click at [419, 13] on icon at bounding box center [418, 13] width 6 height 6
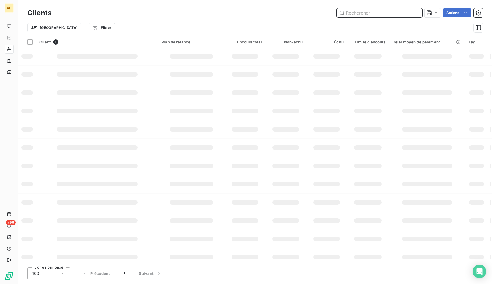
click at [411, 13] on input "text" at bounding box center [380, 12] width 86 height 9
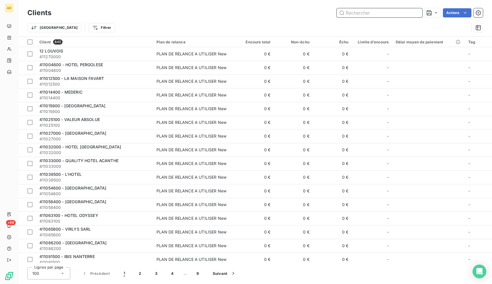
drag, startPoint x: 410, startPoint y: 13, endPoint x: 395, endPoint y: 17, distance: 15.8
click at [410, 13] on input "text" at bounding box center [380, 12] width 86 height 9
paste input "DIOR COUTURE"
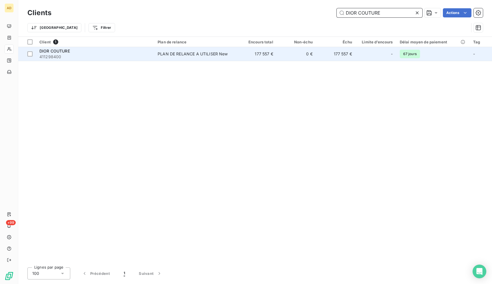
type input "DIOR COUTURE"
click at [274, 55] on td "177 557 €" at bounding box center [256, 54] width 39 height 14
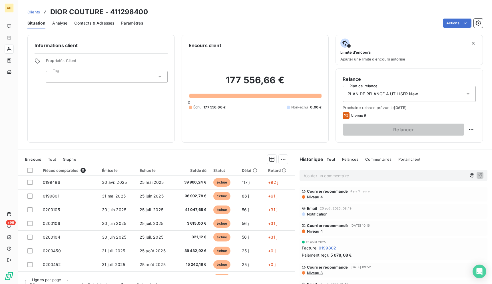
click at [312, 273] on span "Niveau 3" at bounding box center [315, 273] width 16 height 5
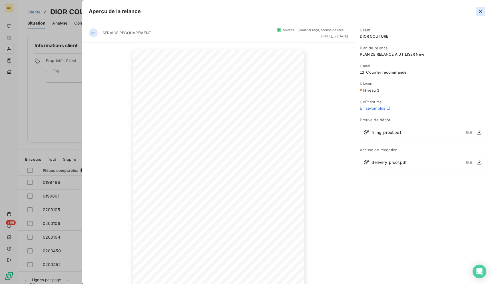
click at [478, 7] on button "button" at bounding box center [480, 11] width 9 height 9
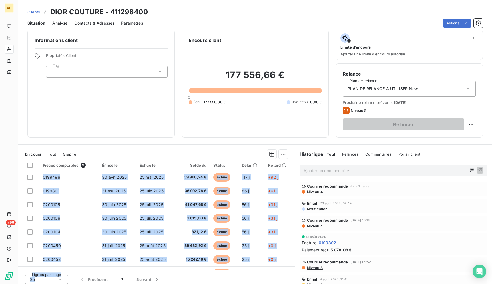
scroll to position [8, 0]
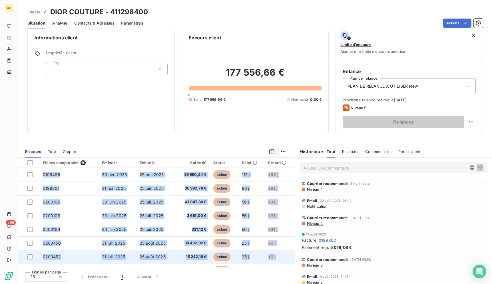
drag, startPoint x: 49, startPoint y: 11, endPoint x: 273, endPoint y: 263, distance: 336.9
click at [273, 263] on div "Clients DIOR COUTURE - 411298400 Situation Analyse Contacts & Adresses Paramètr…" at bounding box center [255, 142] width 474 height 284
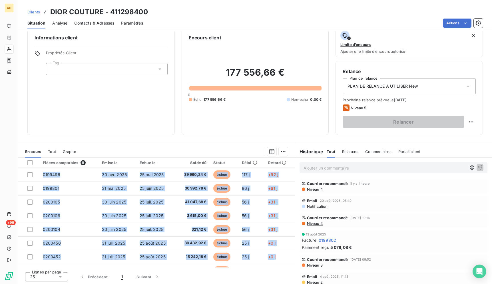
click at [134, 122] on div "Informations client Propriétés Client Tag" at bounding box center [100, 81] width 147 height 108
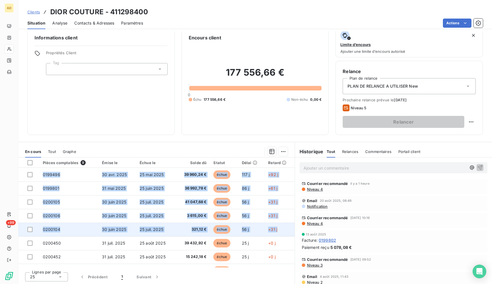
drag, startPoint x: 40, startPoint y: 175, endPoint x: 272, endPoint y: 231, distance: 239.1
click at [272, 231] on tbody "0199496 30 avr. 2025 25 mai 2025 39 960,24 € échue 117 j +92 j 0199801 31 mai 2…" at bounding box center [156, 229] width 277 height 123
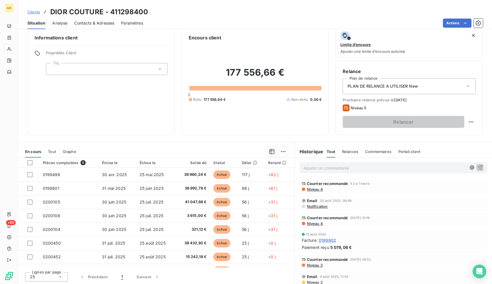
click at [185, 25] on div "Actions" at bounding box center [316, 23] width 333 height 9
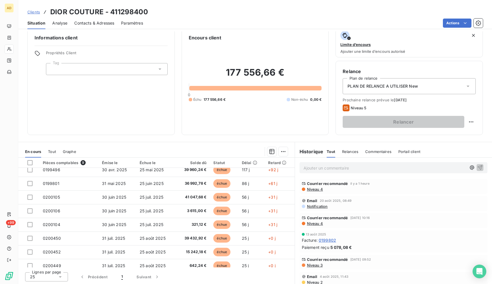
scroll to position [0, 0]
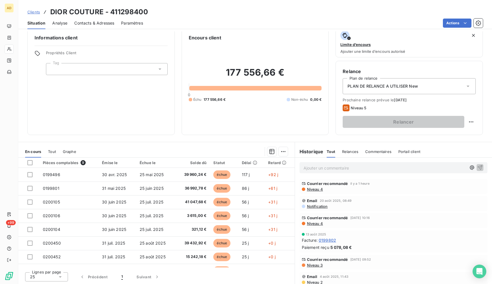
click at [214, 19] on div "Actions" at bounding box center [316, 23] width 333 height 9
click at [76, 22] on span "Contacts & Adresses" at bounding box center [94, 23] width 40 height 6
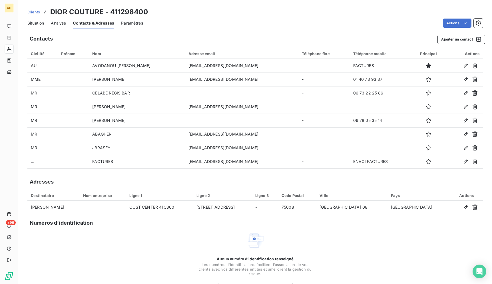
click at [40, 21] on span "Situation" at bounding box center [35, 23] width 17 height 6
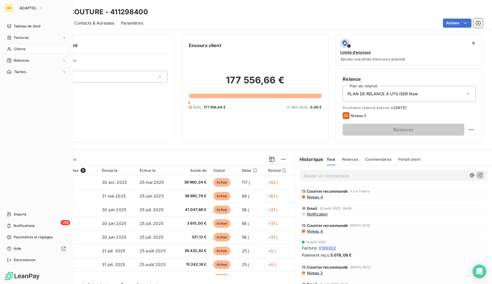
click at [6, 47] on div "Clients" at bounding box center [37, 49] width 64 height 9
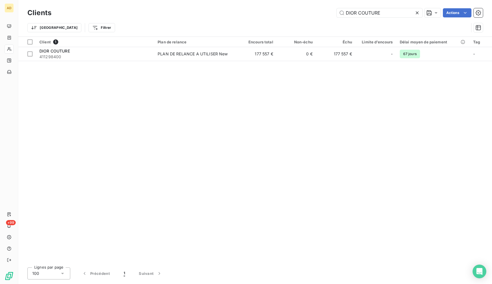
click at [418, 13] on icon at bounding box center [418, 13] width 6 height 6
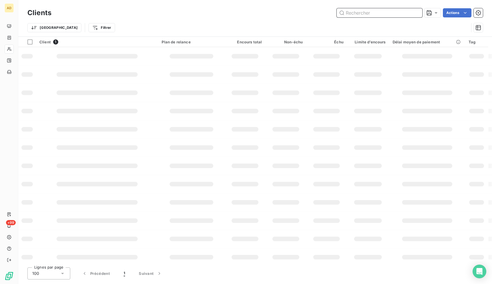
click at [409, 11] on input "text" at bounding box center [380, 12] width 86 height 9
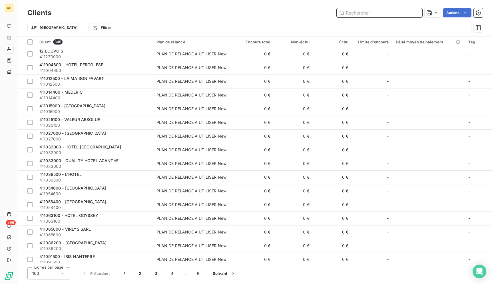
paste input "HOTEL SAINT AUGUSTIN (SERVIREST)"
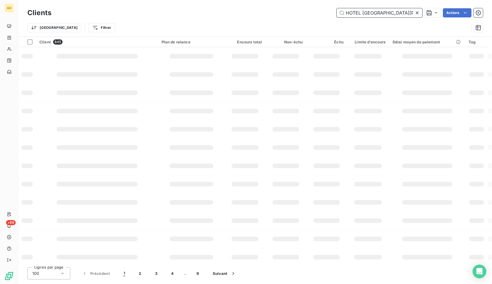
scroll to position [0, 17]
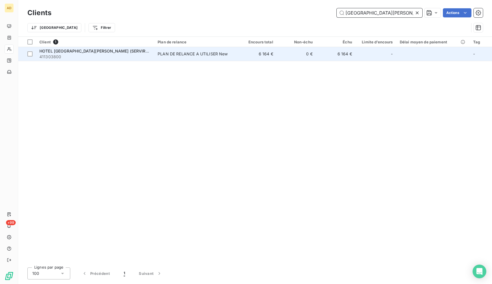
type input "HOTEL SAINT AUGUSTIN (SERVIREST)"
click at [268, 58] on td "6 164 €" at bounding box center [256, 54] width 39 height 14
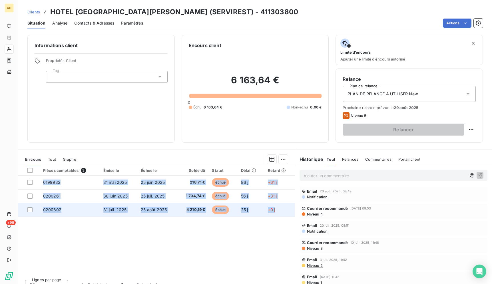
drag, startPoint x: 45, startPoint y: 9, endPoint x: 284, endPoint y: 211, distance: 312.7
click at [284, 211] on div "Clients HOTEL SAINT AUGUSTIN (SERVIREST) - 411303800 Situation Analyse Contacts…" at bounding box center [255, 142] width 474 height 284
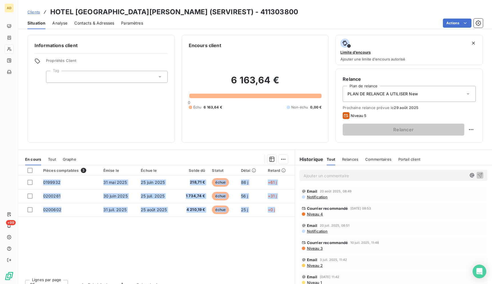
click at [256, 25] on div "Actions" at bounding box center [316, 23] width 333 height 9
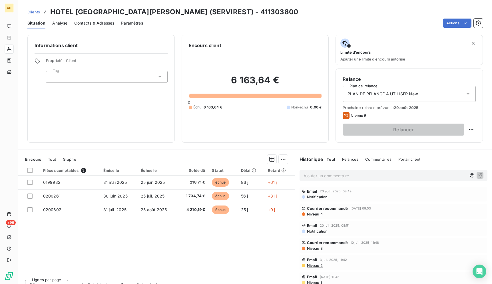
click at [242, 16] on div "Clients HOTEL SAINT AUGUSTIN (SERVIREST) - 411303800" at bounding box center [255, 12] width 474 height 10
click at [236, 10] on div "Clients HOTEL SAINT AUGUSTIN (SERVIREST) - 411303800" at bounding box center [255, 12] width 474 height 10
click at [279, 13] on div "Clients HOTEL SAINT AUGUSTIN (SERVIREST) - 411303800" at bounding box center [255, 12] width 474 height 10
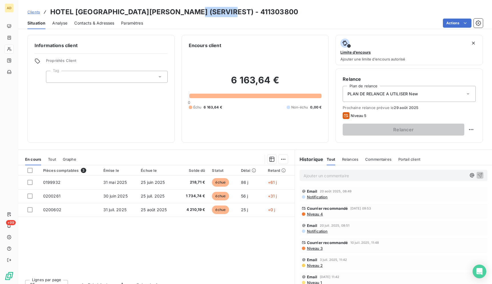
click at [279, 13] on div "Clients HOTEL SAINT AUGUSTIN (SERVIREST) - 411303800" at bounding box center [255, 12] width 474 height 10
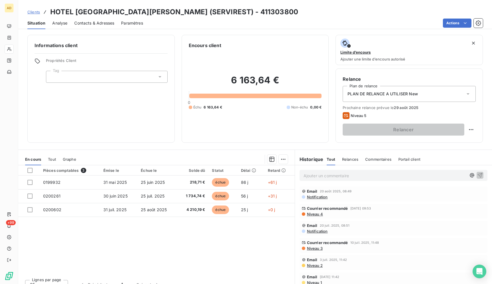
click at [279, 13] on div "Clients HOTEL SAINT AUGUSTIN (SERVIREST) - 411303800" at bounding box center [255, 12] width 474 height 10
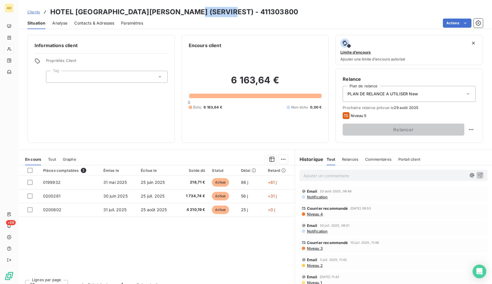
click at [279, 13] on div "Clients HOTEL SAINT AUGUSTIN (SERVIREST) - 411303800" at bounding box center [255, 12] width 474 height 10
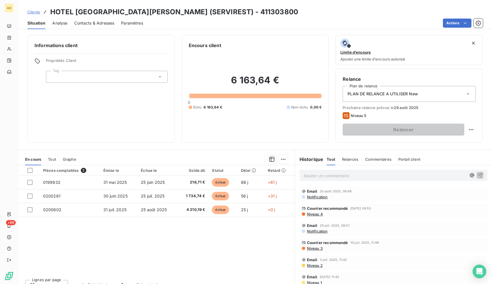
click at [279, 13] on div "Clients HOTEL SAINT AUGUSTIN (SERVIREST) - 411303800" at bounding box center [255, 12] width 474 height 10
click at [236, 13] on div "Clients HOTEL SAINT AUGUSTIN (SERVIREST) - 411303800" at bounding box center [255, 12] width 474 height 10
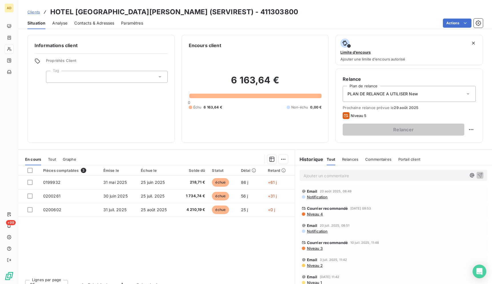
click at [236, 13] on div "Clients HOTEL SAINT AUGUSTIN (SERVIREST) - 411303800" at bounding box center [255, 12] width 474 height 10
click at [249, 7] on div "Clients HOTEL SAINT AUGUSTIN (SERVIREST) - 411303800" at bounding box center [255, 12] width 474 height 10
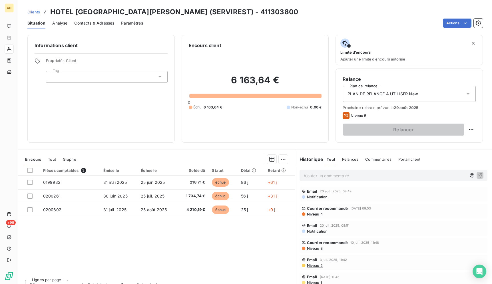
click at [249, 7] on div "Clients HOTEL SAINT AUGUSTIN (SERVIREST) - 411303800" at bounding box center [255, 12] width 474 height 10
click at [316, 23] on div "Actions" at bounding box center [316, 23] width 333 height 9
click at [315, 23] on div "Actions" at bounding box center [316, 23] width 333 height 9
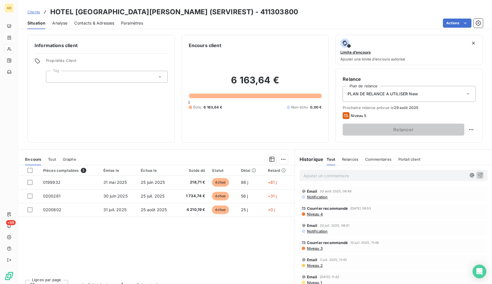
click at [315, 23] on div "Actions" at bounding box center [316, 23] width 333 height 9
click at [267, 22] on div "Actions" at bounding box center [316, 23] width 333 height 9
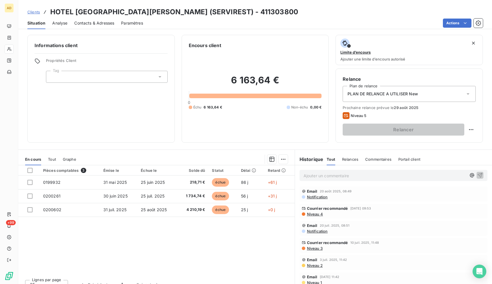
click at [267, 22] on div "Actions" at bounding box center [316, 23] width 333 height 9
click at [319, 6] on div "Clients HOTEL SAINT AUGUSTIN (SERVIREST) - 411303800 Situation Analyse Contacts…" at bounding box center [255, 14] width 474 height 29
click at [300, 7] on div "Clients HOTEL SAINT AUGUSTIN (SERVIREST) - 411303800" at bounding box center [255, 12] width 474 height 10
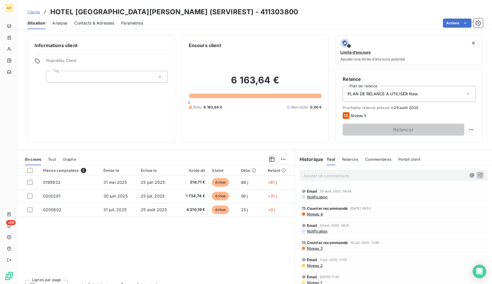
click at [300, 4] on div "Clients HOTEL SAINT AUGUSTIN (SERVIREST) - 411303800 Situation Analyse Contacts…" at bounding box center [255, 14] width 474 height 29
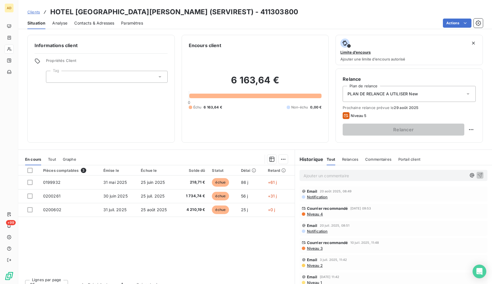
click at [300, 4] on div "Clients HOTEL SAINT AUGUSTIN (SERVIREST) - 411303800 Situation Analyse Contacts…" at bounding box center [255, 14] width 474 height 29
click at [250, 14] on div "Clients HOTEL SAINT AUGUSTIN (SERVIREST) - 411303800" at bounding box center [255, 12] width 474 height 10
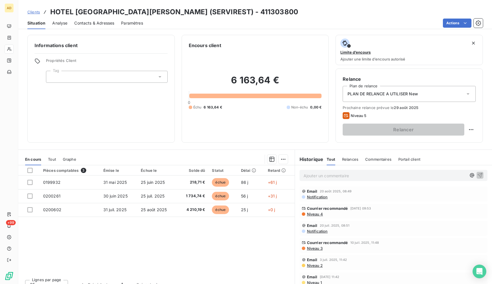
click at [250, 14] on div "Clients HOTEL SAINT AUGUSTIN (SERVIREST) - 411303800" at bounding box center [255, 12] width 474 height 10
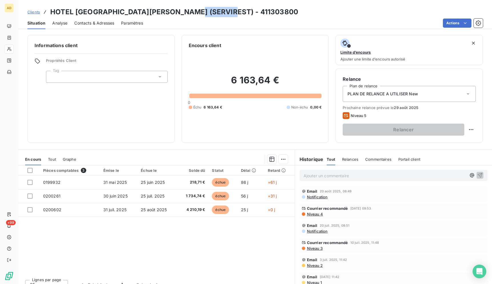
click at [250, 14] on div "Clients HOTEL SAINT AUGUSTIN (SERVIREST) - 411303800" at bounding box center [255, 12] width 474 height 10
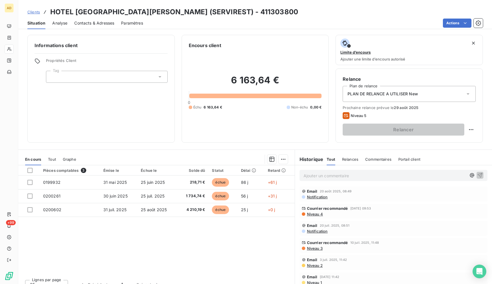
click at [250, 14] on div "Clients HOTEL SAINT AUGUSTIN (SERVIREST) - 411303800" at bounding box center [255, 12] width 474 height 10
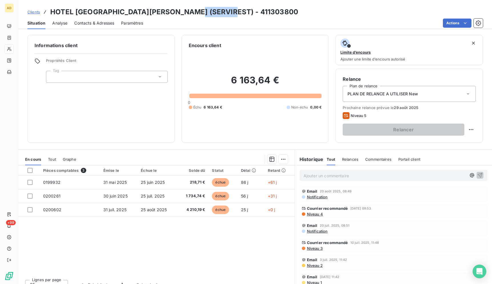
click at [250, 14] on div "Clients HOTEL SAINT AUGUSTIN (SERVIREST) - 411303800" at bounding box center [255, 12] width 474 height 10
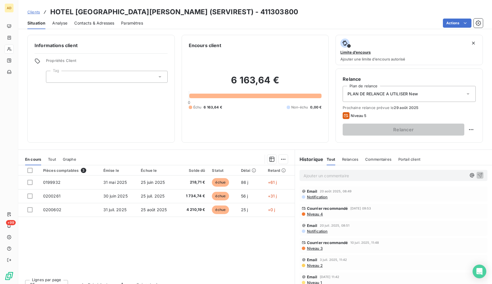
click at [250, 14] on div "Clients HOTEL SAINT AUGUSTIN (SERVIREST) - 411303800" at bounding box center [255, 12] width 474 height 10
click at [253, 14] on div "Clients HOTEL SAINT AUGUSTIN (SERVIREST) - 411303800" at bounding box center [255, 12] width 474 height 10
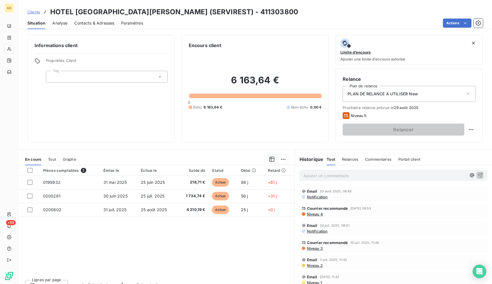
click at [253, 14] on div "Clients HOTEL SAINT AUGUSTIN (SERVIREST) - 411303800" at bounding box center [255, 12] width 474 height 10
click at [262, 15] on div "Clients HOTEL SAINT AUGUSTIN (SERVIREST) - 411303800" at bounding box center [255, 12] width 474 height 10
click at [264, 23] on div "Actions" at bounding box center [316, 23] width 333 height 9
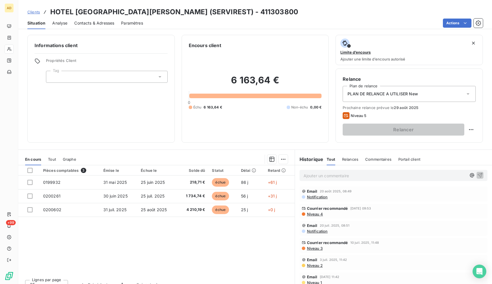
click at [272, 24] on div "Actions" at bounding box center [316, 23] width 333 height 9
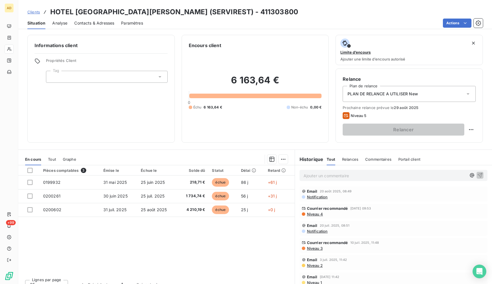
click at [272, 24] on div "Actions" at bounding box center [316, 23] width 333 height 9
click at [274, 16] on div "Clients HOTEL SAINT AUGUSTIN (SERVIREST) - 411303800" at bounding box center [255, 12] width 474 height 10
click at [279, 18] on div "Situation Analyse Contacts & Adresses Paramètres Actions" at bounding box center [255, 23] width 474 height 12
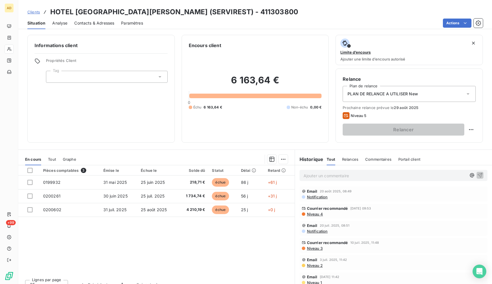
click at [279, 18] on div "Situation Analyse Contacts & Adresses Paramètres Actions" at bounding box center [255, 23] width 474 height 12
click at [233, 17] on div "Situation Analyse Contacts & Adresses Paramètres Actions" at bounding box center [255, 23] width 474 height 12
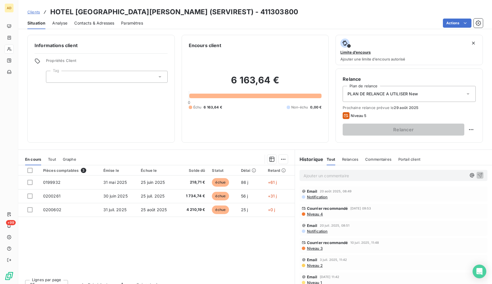
click at [233, 17] on div "Situation Analyse Contacts & Adresses Paramètres Actions" at bounding box center [255, 23] width 474 height 12
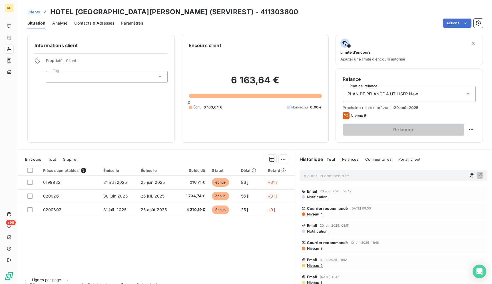
click at [233, 17] on div "Situation Analyse Contacts & Adresses Paramètres Actions" at bounding box center [255, 23] width 474 height 12
click at [235, 26] on div "Actions" at bounding box center [316, 23] width 333 height 9
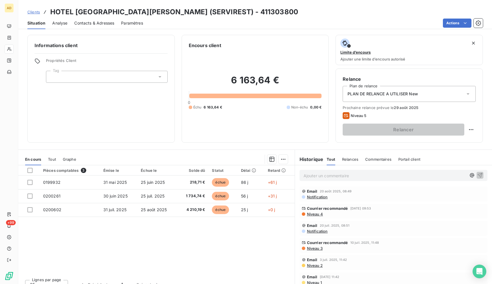
click at [235, 26] on div "Actions" at bounding box center [316, 23] width 333 height 9
click at [116, 25] on div "Situation Analyse Contacts & Adresses Paramètres Actions" at bounding box center [255, 23] width 474 height 12
click at [109, 22] on span "Contacts & Adresses" at bounding box center [94, 23] width 40 height 6
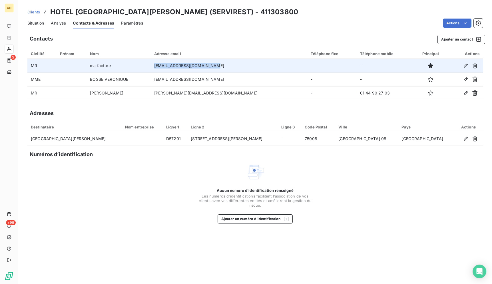
drag, startPoint x: 231, startPoint y: 65, endPoint x: 164, endPoint y: 66, distance: 66.3
click at [164, 66] on tr "MR ma facture mafacture@compass-group.fr -" at bounding box center [255, 66] width 456 height 14
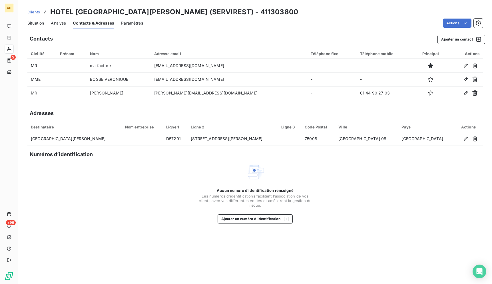
click at [27, 20] on div "Situation Analyse Contacts & Adresses Paramètres Actions" at bounding box center [255, 23] width 474 height 12
click at [27, 20] on span "Situation" at bounding box center [35, 23] width 17 height 6
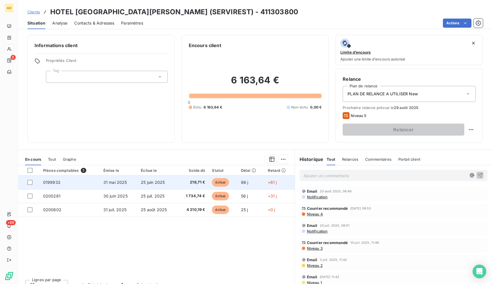
click at [168, 185] on td "25 juin 2025" at bounding box center [157, 183] width 40 height 14
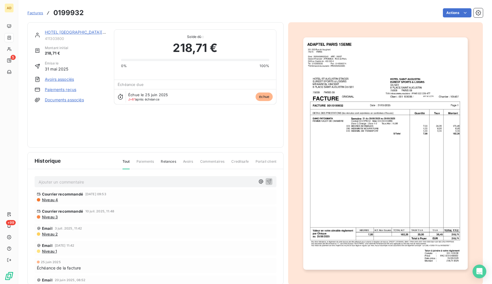
click at [332, 173] on img "button" at bounding box center [386, 153] width 164 height 233
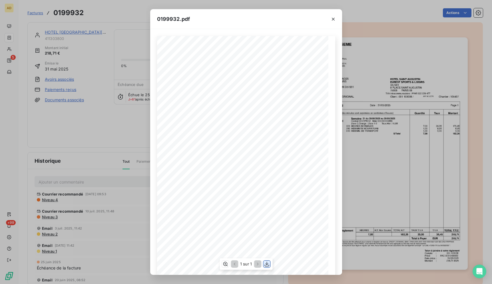
click at [267, 266] on icon "button" at bounding box center [267, 265] width 6 height 6
click at [332, 17] on icon "button" at bounding box center [334, 19] width 6 height 6
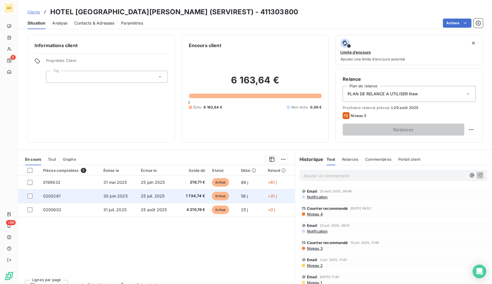
click at [135, 196] on td "30 juin 2025" at bounding box center [118, 196] width 37 height 14
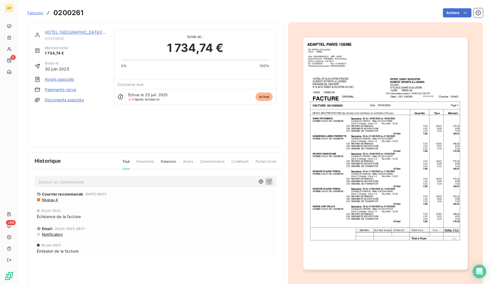
click at [420, 71] on img "button" at bounding box center [386, 153] width 164 height 233
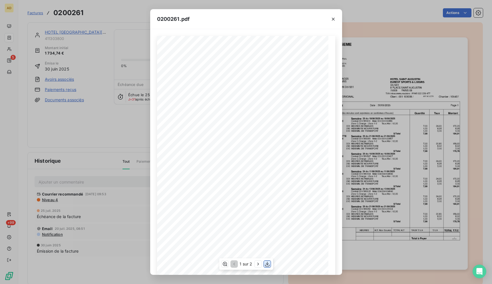
click at [267, 265] on icon "button" at bounding box center [268, 265] width 6 height 6
click at [330, 15] on button "button" at bounding box center [333, 19] width 9 height 9
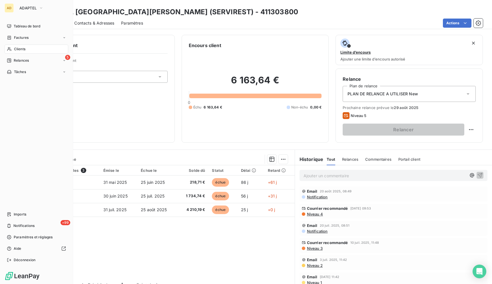
click at [6, 50] on div "Clients" at bounding box center [37, 49] width 64 height 9
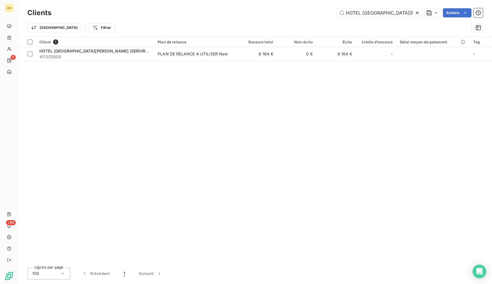
scroll to position [0, 17]
click at [417, 13] on icon at bounding box center [417, 12] width 3 height 3
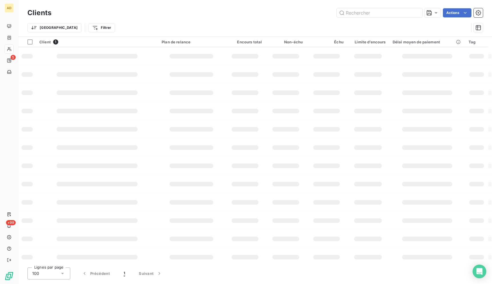
scroll to position [0, 0]
click at [401, 12] on input "text" at bounding box center [380, 12] width 86 height 9
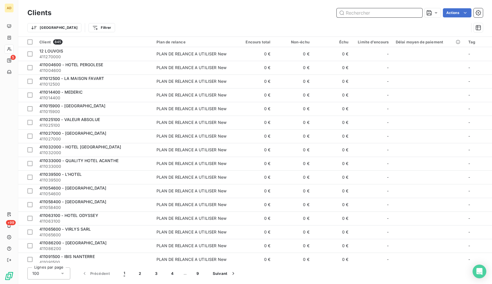
click at [401, 12] on input "text" at bounding box center [380, 12] width 86 height 9
paste input "HOTEL LACORDAIRE"
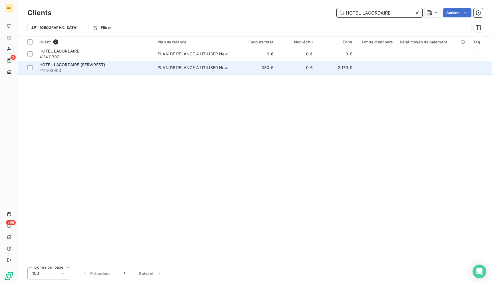
type input "HOTEL LACORDAIRE"
click at [191, 67] on div "PLAN DE RELANCE A UTILISER New" at bounding box center [193, 68] width 70 height 6
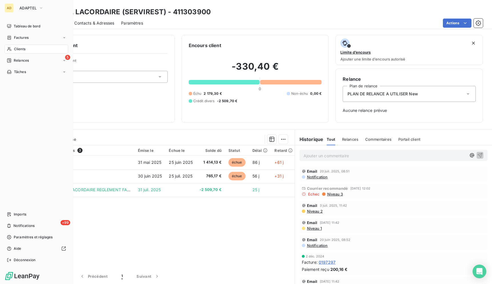
click at [24, 51] on span "Clients" at bounding box center [19, 49] width 11 height 5
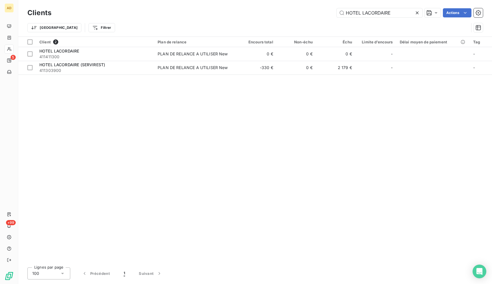
click at [419, 12] on icon at bounding box center [418, 13] width 6 height 6
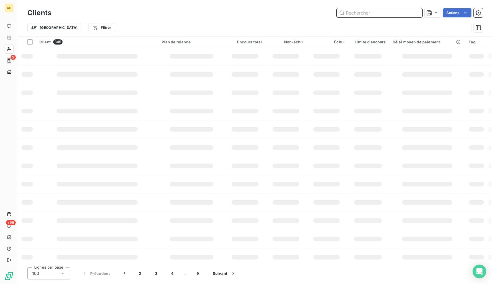
click at [419, 12] on input "text" at bounding box center [380, 12] width 86 height 9
click at [402, 15] on input "text" at bounding box center [380, 12] width 86 height 9
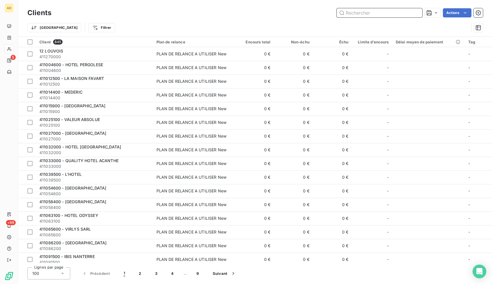
paste input "HOTEL SAINT GENEVIEVE"
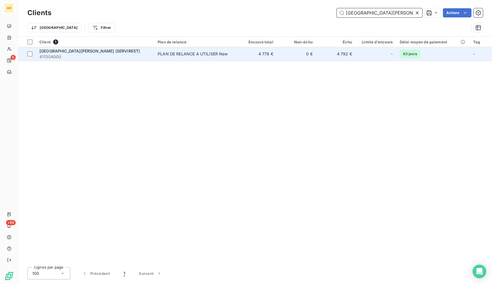
type input "HOTEL SAINT GENEVIEVE"
click at [266, 53] on td "4 778 €" at bounding box center [256, 54] width 39 height 14
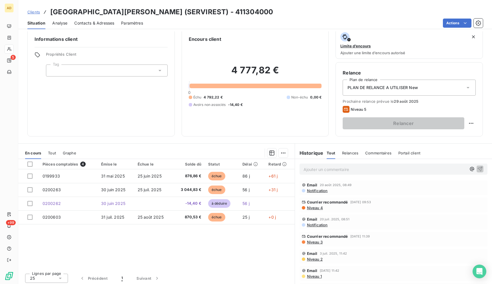
scroll to position [8, 0]
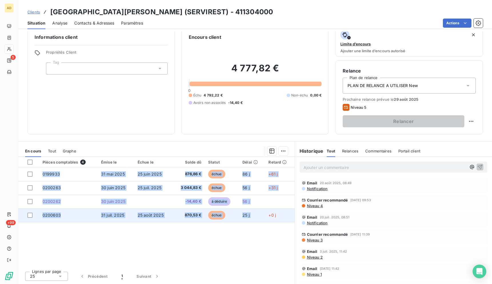
drag, startPoint x: 49, startPoint y: 9, endPoint x: 266, endPoint y: 220, distance: 301.7
click at [266, 220] on div "Clients HOTEL SAINT GENEVIEVE (SERVIREST) - 411304000 Situation Analyse Contact…" at bounding box center [255, 142] width 474 height 284
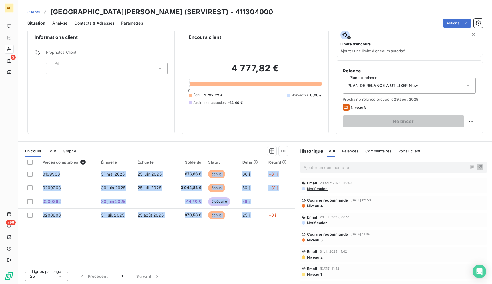
click at [129, 263] on div "Pièces comptables 4 Émise le Échue le Solde dû Statut Délai Retard 0199933 31 m…" at bounding box center [156, 212] width 277 height 110
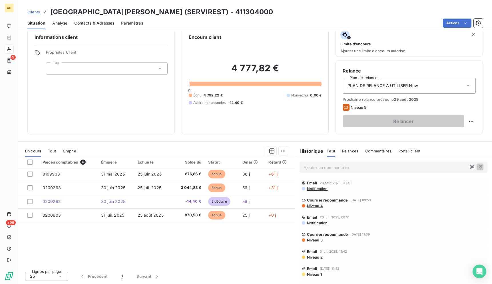
click at [76, 22] on span "Contacts & Adresses" at bounding box center [94, 23] width 40 height 6
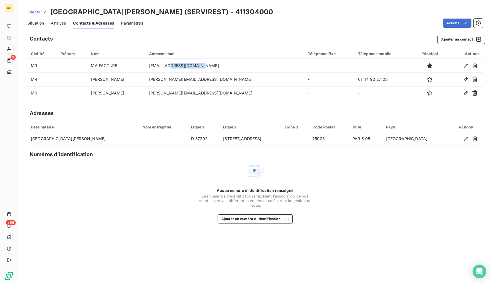
drag, startPoint x: 225, startPoint y: 63, endPoint x: 161, endPoint y: 58, distance: 63.4
click at [161, 58] on table "Civilité Prénom Nom Adresse email Téléphone fixe Téléphone mobile Principal Act…" at bounding box center [255, 75] width 456 height 52
click at [287, 14] on div "Clients HOTEL SAINT GENEVIEVE (SERVIREST) - 411304000" at bounding box center [255, 12] width 474 height 10
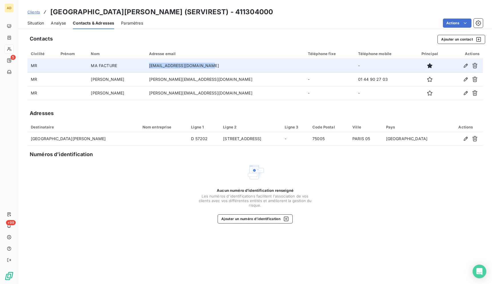
drag, startPoint x: 232, startPoint y: 65, endPoint x: 168, endPoint y: 63, distance: 64.3
click at [168, 63] on td "mafacture@compass-group.fr" at bounding box center [225, 66] width 159 height 14
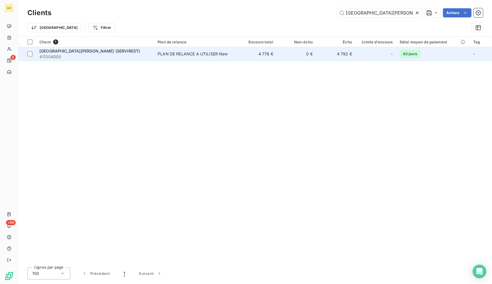
click at [199, 56] on div "PLAN DE RELANCE A UTILISER New" at bounding box center [193, 54] width 70 height 6
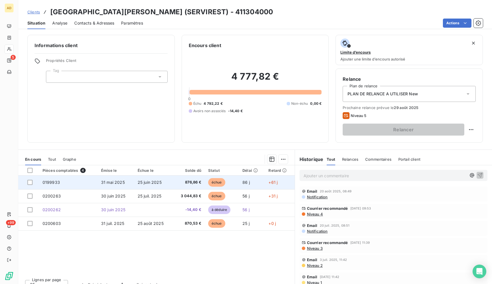
click at [144, 182] on span "25 juin 2025" at bounding box center [150, 182] width 24 height 5
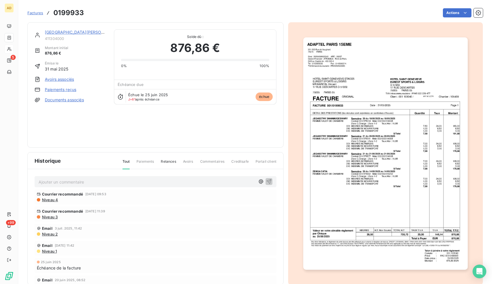
click at [337, 167] on img "button" at bounding box center [386, 153] width 164 height 233
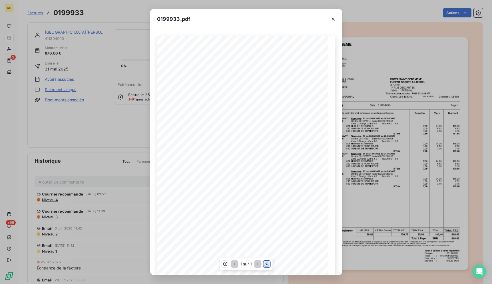
click at [269, 264] on icon "button" at bounding box center [267, 265] width 6 height 6
click at [333, 23] on button "button" at bounding box center [333, 19] width 9 height 9
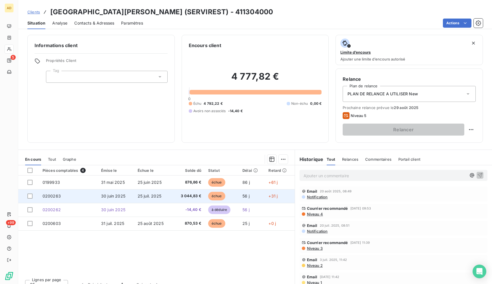
click at [144, 189] on td "25 juil. 2025" at bounding box center [153, 196] width 39 height 14
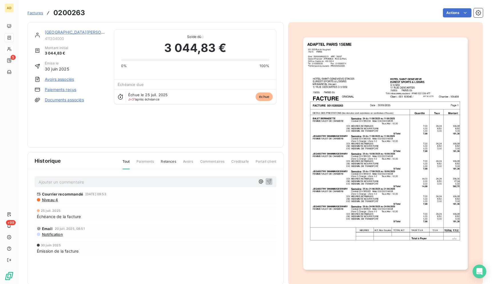
click at [394, 177] on img "button" at bounding box center [386, 153] width 164 height 233
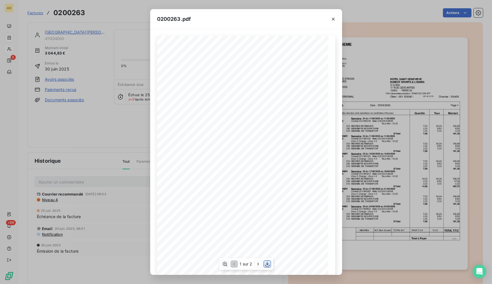
click at [266, 267] on icon "button" at bounding box center [268, 265] width 6 height 6
click at [339, 23] on div at bounding box center [334, 19] width 18 height 20
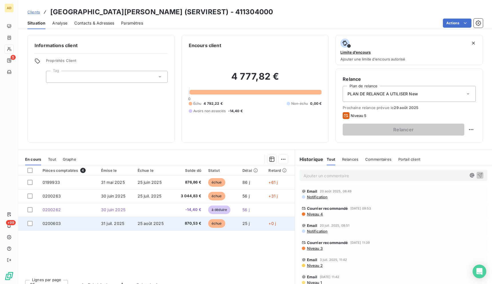
click at [269, 224] on span "+0 j" at bounding box center [272, 223] width 7 height 5
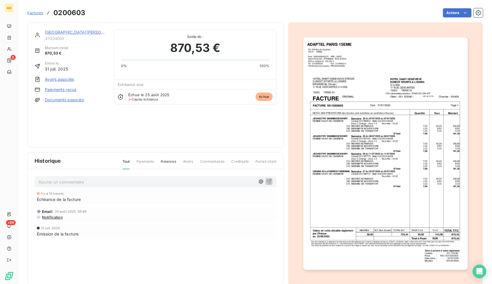
click at [362, 126] on img "button" at bounding box center [386, 153] width 164 height 233
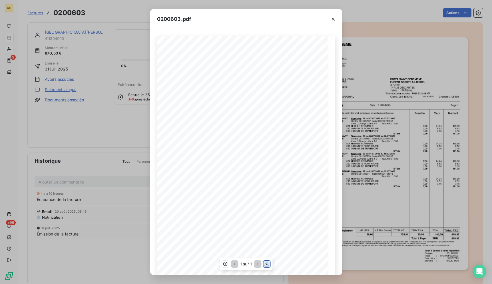
click at [265, 266] on icon "button" at bounding box center [267, 265] width 6 height 6
click at [334, 21] on icon "button" at bounding box center [334, 19] width 6 height 6
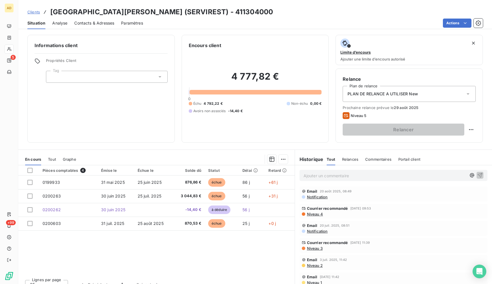
click at [97, 25] on span "Contacts & Adresses" at bounding box center [94, 23] width 40 height 6
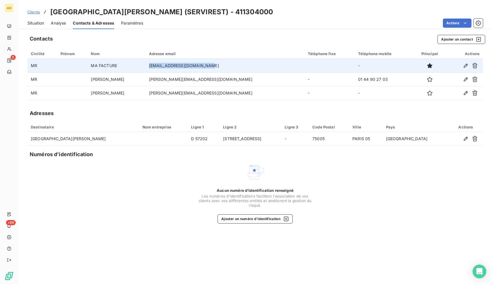
drag, startPoint x: 236, startPoint y: 68, endPoint x: 152, endPoint y: 65, distance: 84.4
click at [152, 65] on tr "MR MA FACTURE mafacture@compass-group.fr -" at bounding box center [255, 66] width 456 height 14
copy tr "[EMAIL_ADDRESS][DOMAIN_NAME]"
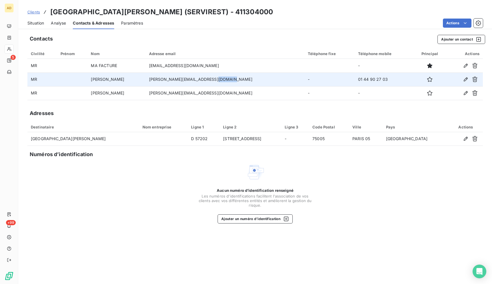
drag, startPoint x: 246, startPoint y: 80, endPoint x: 206, endPoint y: 78, distance: 40.6
click at [223, 78] on td "[PERSON_NAME][EMAIL_ADDRESS][DOMAIN_NAME]" at bounding box center [225, 80] width 159 height 14
drag, startPoint x: 183, startPoint y: 79, endPoint x: 169, endPoint y: 80, distance: 13.2
click at [169, 80] on td "[PERSON_NAME][EMAIL_ADDRESS][DOMAIN_NAME]" at bounding box center [225, 80] width 159 height 14
drag, startPoint x: 251, startPoint y: 78, endPoint x: 168, endPoint y: 80, distance: 83.5
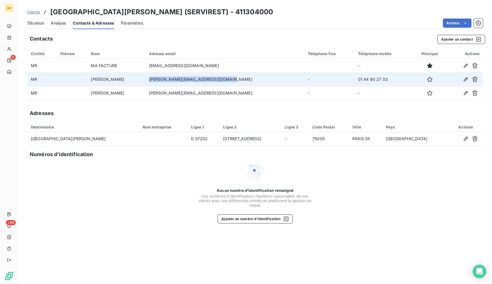
click at [168, 80] on td "nicolas.brouillard@compass-group.fr" at bounding box center [225, 80] width 159 height 14
copy td "nicolas.brouillard@compass-group.fr"
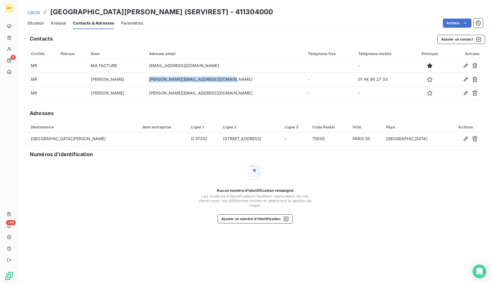
click at [39, 22] on span "Situation" at bounding box center [35, 23] width 17 height 6
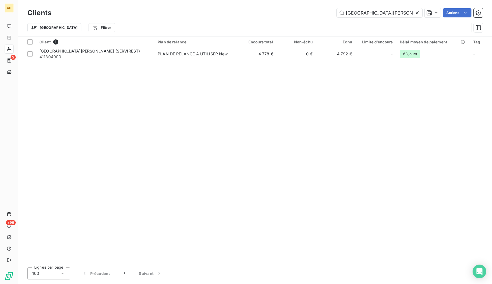
click at [417, 11] on icon at bounding box center [418, 13] width 6 height 6
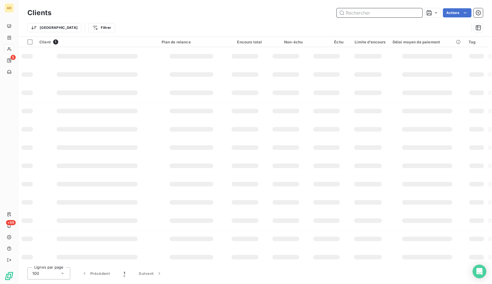
click at [417, 11] on input "text" at bounding box center [380, 12] width 86 height 9
click at [417, 12] on input "text" at bounding box center [380, 12] width 86 height 9
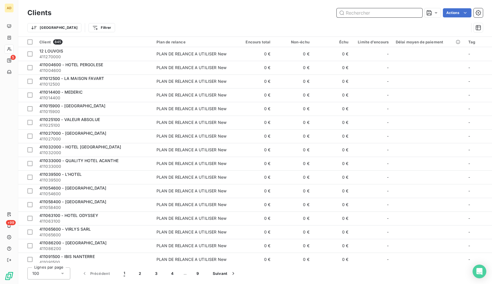
click at [417, 12] on input "text" at bounding box center [380, 12] width 86 height 9
paste input "TERRE(S) TRAITEUR"
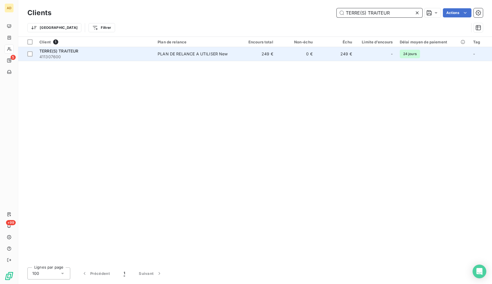
type input "TERRE(S) TRAITEUR"
click at [298, 58] on td "0 €" at bounding box center [296, 54] width 39 height 14
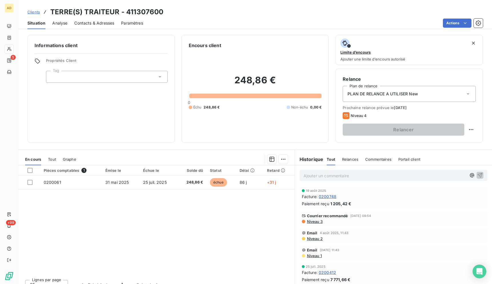
click at [182, 228] on div "Pièces comptables 1 Émise le Échue le Solde dû Statut Délai Retard 0200061 31 m…" at bounding box center [156, 220] width 277 height 110
drag, startPoint x: 50, startPoint y: 7, endPoint x: 276, endPoint y: 192, distance: 291.7
click at [276, 193] on div "Clients TERRE(S) TRAITEUR - 411307600 Situation Analyse Contacts & Adresses Par…" at bounding box center [255, 142] width 474 height 284
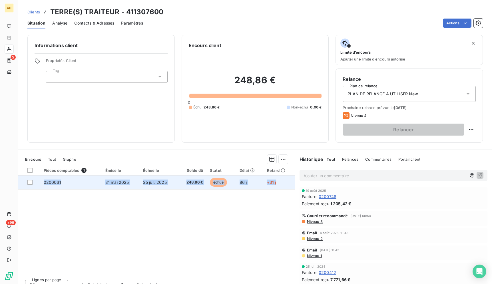
copy tr "0200061 31 mai 2025 25 juil. 2025 248,86 € échue 86 j +31 j"
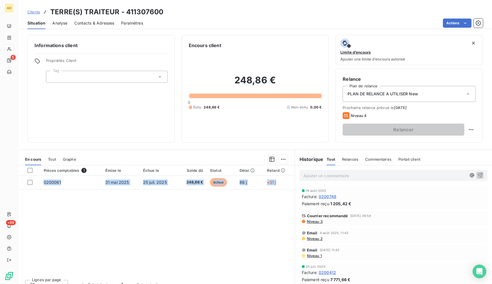
click at [252, 217] on div "Pièces comptables 1 Émise le Échue le Solde dû Statut Délai Retard 0200061 31 m…" at bounding box center [156, 220] width 277 height 110
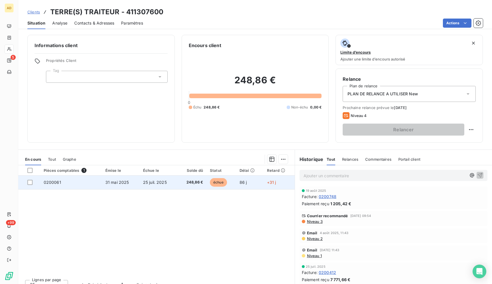
click at [107, 182] on span "31 mai 2025" at bounding box center [117, 182] width 24 height 5
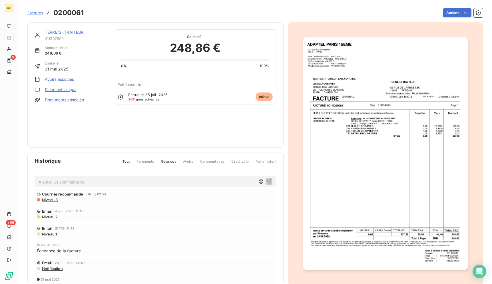
click at [391, 197] on img "button" at bounding box center [386, 153] width 164 height 233
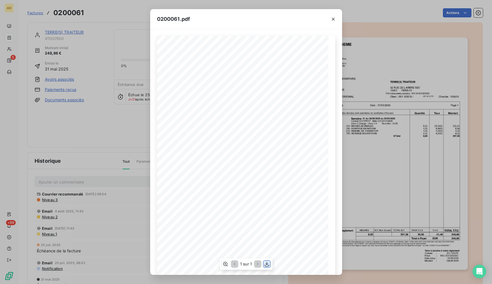
click at [270, 264] on button "button" at bounding box center [267, 264] width 7 height 7
click at [332, 19] on icon "button" at bounding box center [334, 19] width 6 height 6
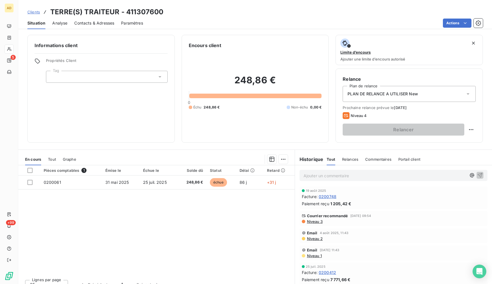
click at [95, 22] on span "Contacts & Adresses" at bounding box center [94, 23] width 40 height 6
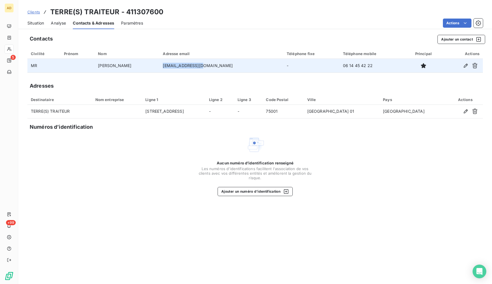
drag, startPoint x: 212, startPoint y: 64, endPoint x: 174, endPoint y: 68, distance: 37.9
click at [174, 68] on td "davy@terres.paris" at bounding box center [221, 66] width 124 height 14
copy td "davy@terres.paris"
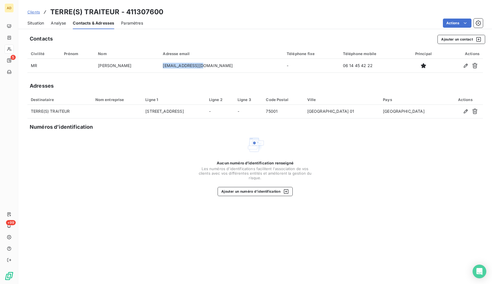
click at [43, 26] on div "Situation" at bounding box center [35, 23] width 17 height 12
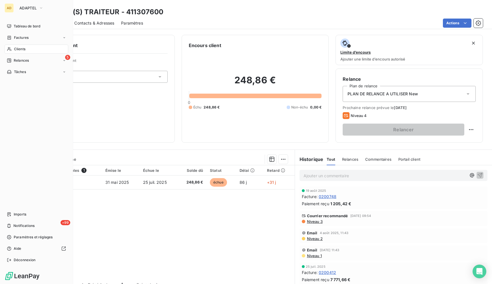
click at [16, 49] on span "Clients" at bounding box center [19, 49] width 11 height 5
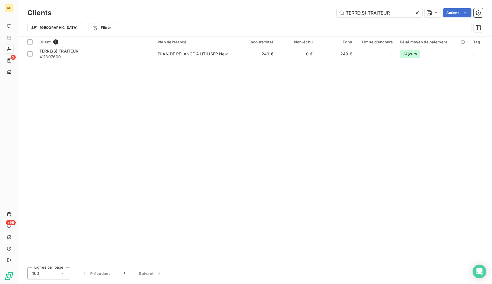
click at [416, 12] on icon at bounding box center [418, 13] width 6 height 6
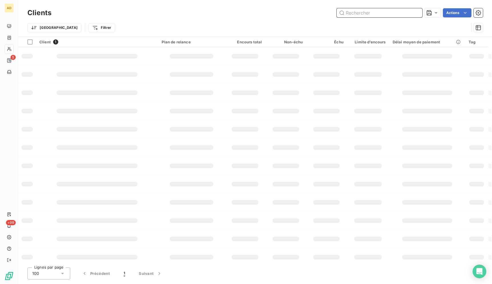
click at [394, 14] on input "text" at bounding box center [380, 12] width 86 height 9
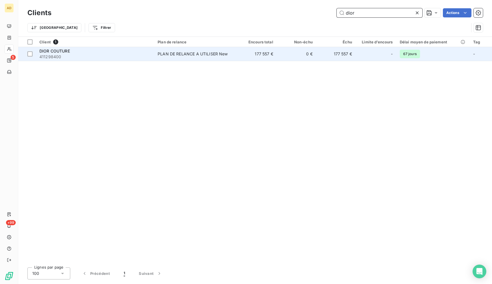
type input "dior"
click at [293, 58] on td "0 €" at bounding box center [296, 54] width 39 height 14
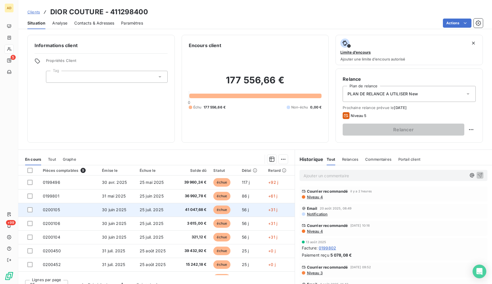
click at [239, 216] on td "56 j" at bounding box center [252, 210] width 26 height 14
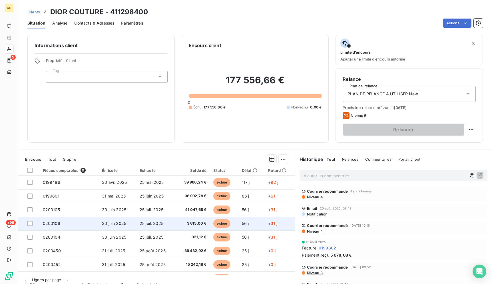
click at [104, 225] on span "30 juin 2025" at bounding box center [114, 223] width 24 height 5
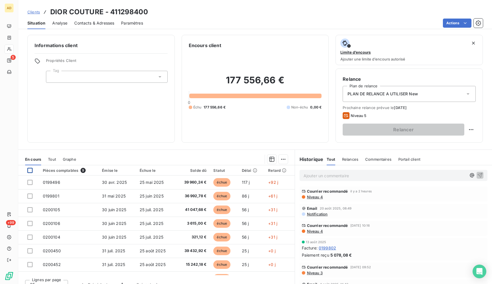
click at [30, 171] on div at bounding box center [29, 170] width 5 height 5
click at [30, 171] on icon at bounding box center [30, 170] width 2 height 1
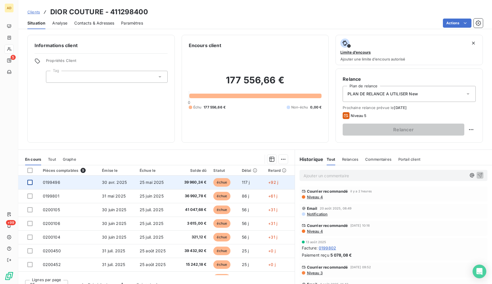
click at [31, 181] on div at bounding box center [29, 182] width 5 height 5
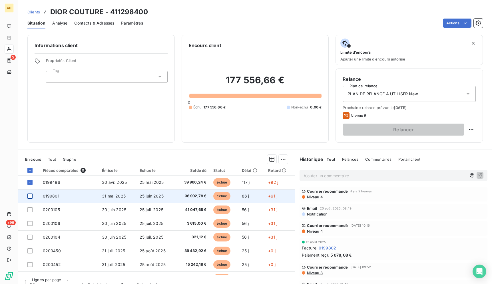
click at [28, 194] on div at bounding box center [29, 196] width 5 height 5
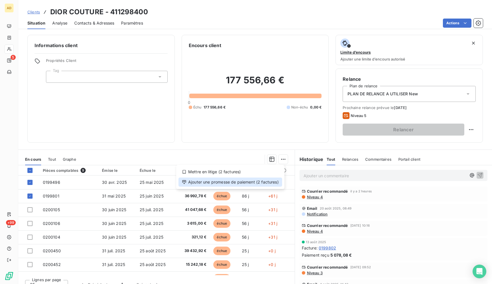
click at [247, 183] on div "Ajouter une promesse de paiement (2 factures)" at bounding box center [231, 182] width 104 height 9
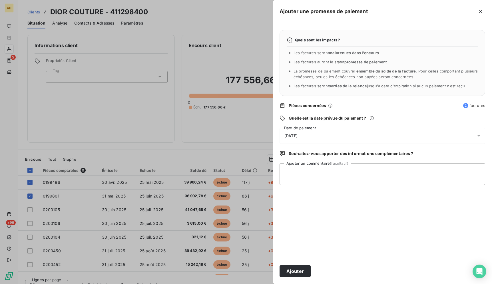
click at [342, 138] on div "26/08/2025" at bounding box center [383, 136] width 206 height 16
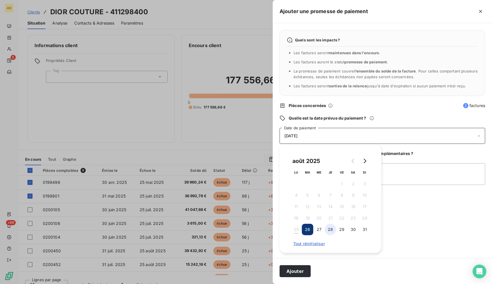
click at [327, 232] on button "28" at bounding box center [330, 229] width 11 height 11
click at [430, 157] on div "Souhaitez-vous apporter des informations complémentaires ?" at bounding box center [383, 154] width 206 height 6
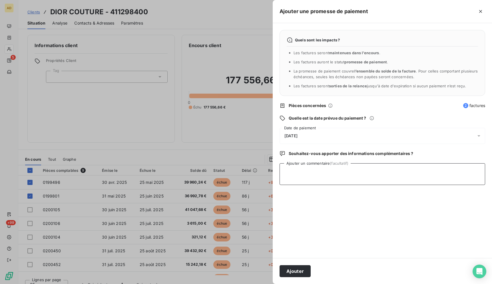
click at [412, 180] on textarea "Ajouter un commentaire (facultatif)" at bounding box center [383, 174] width 206 height 22
type textarea "promesse de paiement par mail le 25/08/2025"
click at [294, 273] on button "Ajouter" at bounding box center [295, 272] width 31 height 12
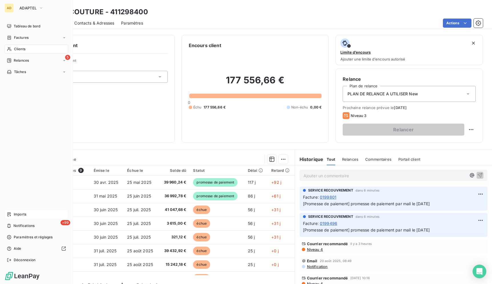
click at [23, 215] on span "Imports" at bounding box center [20, 214] width 13 height 5
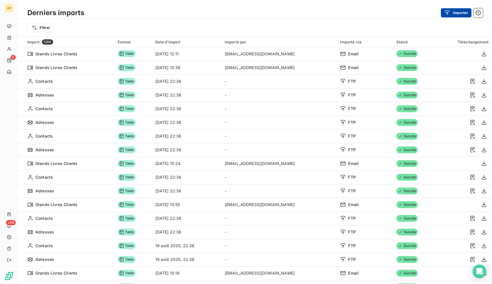
click at [459, 13] on button "Importer" at bounding box center [456, 12] width 31 height 9
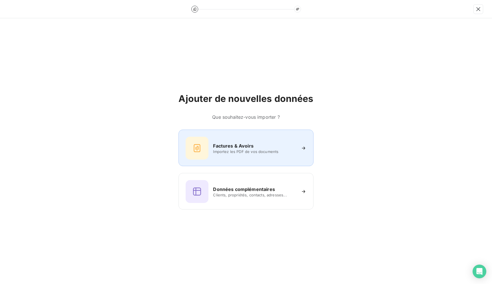
click at [251, 136] on div "Factures & Avoirs Importez les PDF de vos documents" at bounding box center [246, 148] width 135 height 37
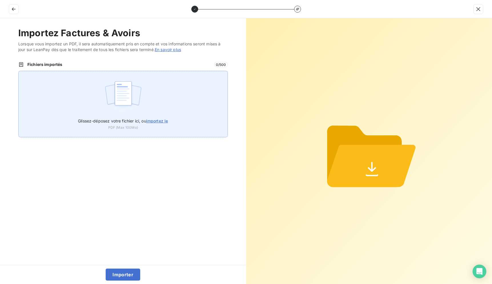
click at [117, 95] on img at bounding box center [123, 96] width 38 height 37
type input "C:\fakepath\0200104.pdf"
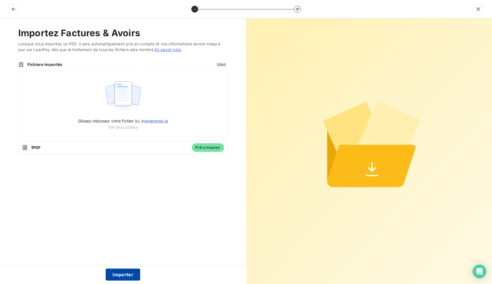
click at [126, 279] on button "Importer" at bounding box center [123, 275] width 35 height 12
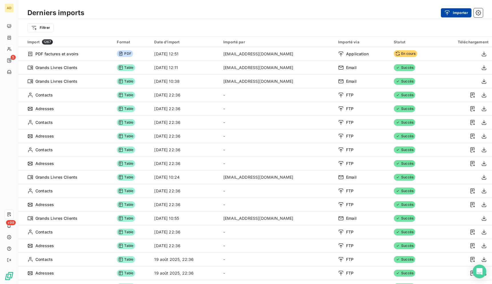
click at [454, 11] on button "Importer" at bounding box center [456, 12] width 31 height 9
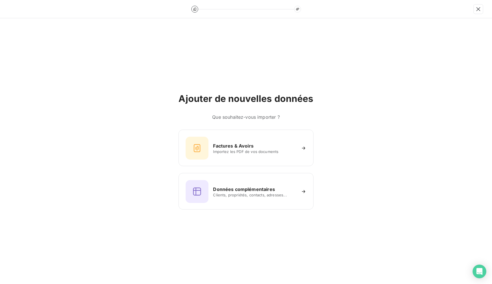
click at [249, 143] on h6 "Factures & Avoirs" at bounding box center [233, 146] width 41 height 7
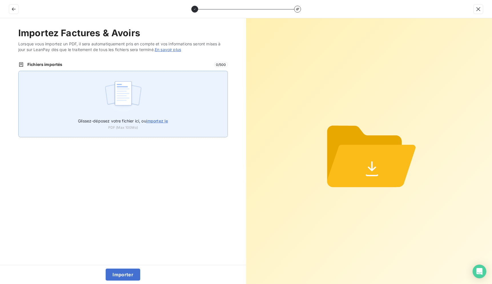
click at [122, 106] on img at bounding box center [123, 96] width 38 height 37
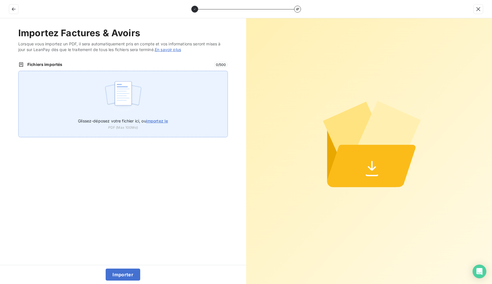
type input "C:\fakepath\0200106.pdf"
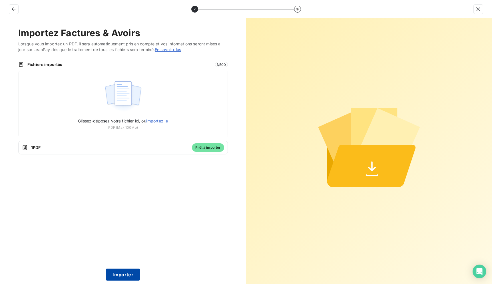
drag, startPoint x: 133, startPoint y: 274, endPoint x: 133, endPoint y: 271, distance: 3.2
click at [133, 273] on button "Importer" at bounding box center [123, 275] width 35 height 12
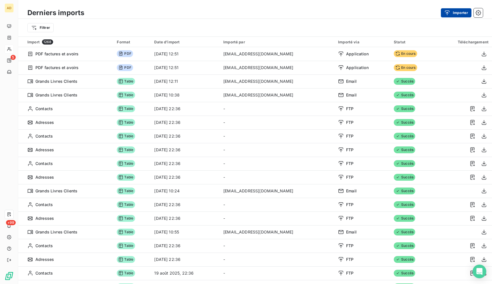
click at [449, 13] on icon "button" at bounding box center [448, 13] width 6 height 6
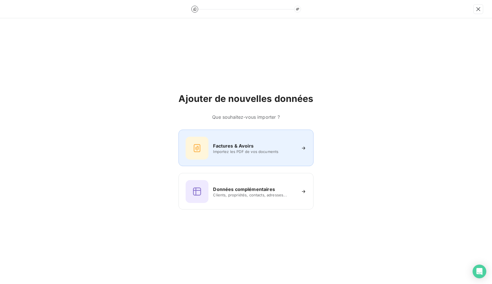
click at [235, 157] on div "Factures & Avoirs Importez les PDF de vos documents" at bounding box center [246, 148] width 121 height 23
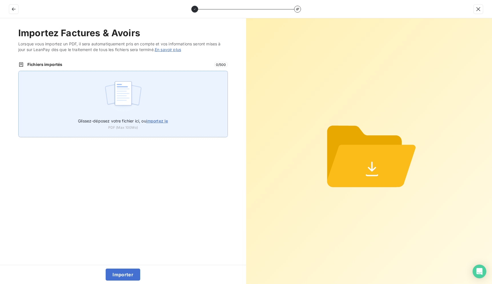
click at [110, 81] on img at bounding box center [123, 96] width 38 height 37
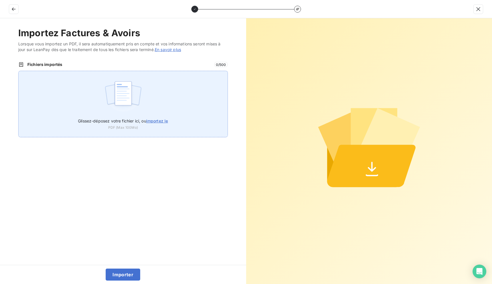
type input "C:\fakepath\0200105.pdf"
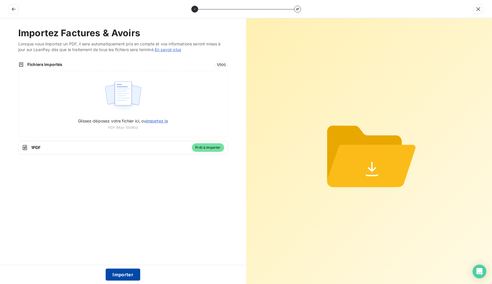
click at [126, 273] on button "Importer" at bounding box center [123, 275] width 35 height 12
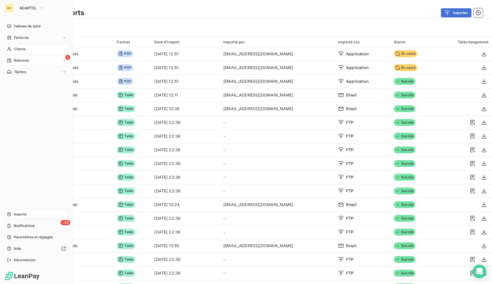
click at [12, 59] on div "Relances" at bounding box center [18, 60] width 22 height 5
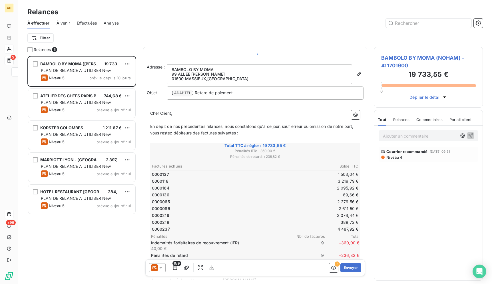
scroll to position [223, 104]
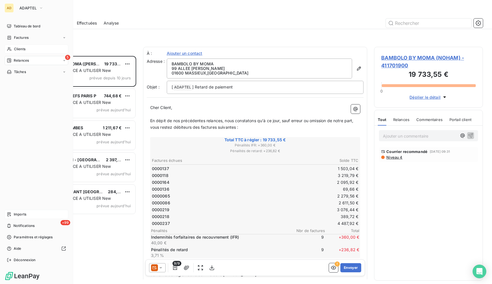
click at [21, 50] on span "Clients" at bounding box center [19, 49] width 11 height 5
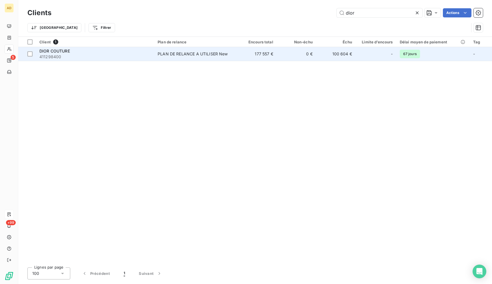
click at [235, 59] on td "PLAN DE RELANCE A UTILISER New" at bounding box center [195, 54] width 83 height 14
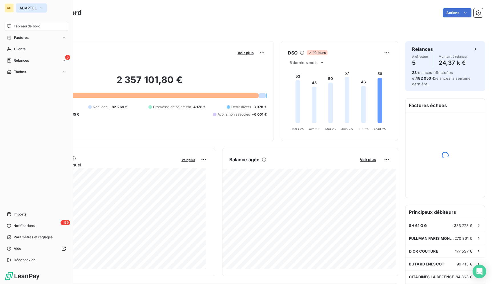
click at [17, 8] on button "ADAPTEL" at bounding box center [31, 7] width 31 height 9
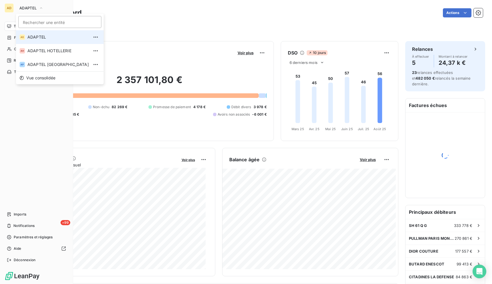
click at [49, 37] on span "ADAPTEL" at bounding box center [57, 37] width 61 height 6
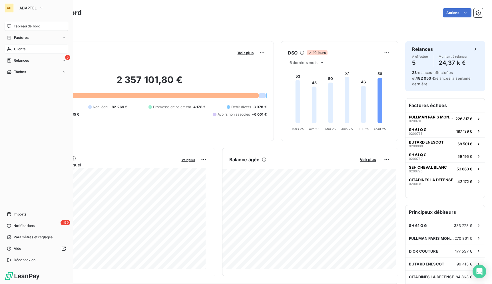
click at [16, 48] on span "Clients" at bounding box center [19, 49] width 11 height 5
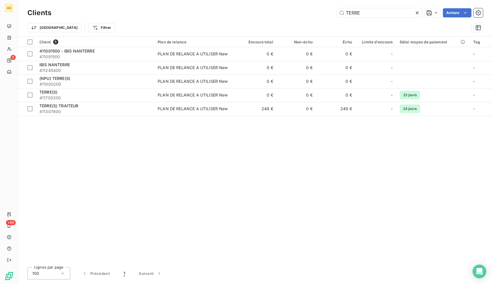
type input "TERRE"
